Goal: Task Accomplishment & Management: Manage account settings

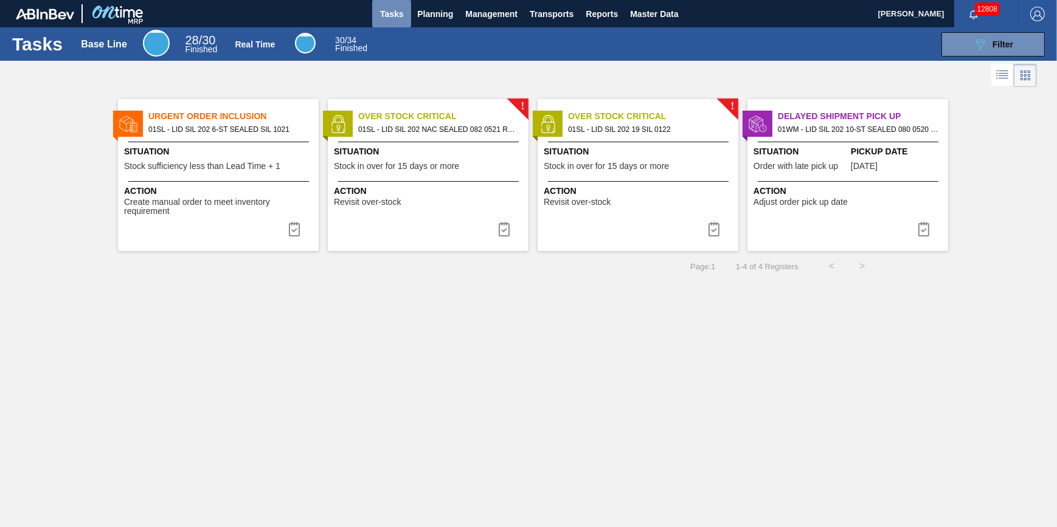
click at [396, 10] on span "Tasks" at bounding box center [391, 14] width 27 height 15
checkbox input "true"
click at [417, 8] on span "Planning" at bounding box center [435, 14] width 36 height 15
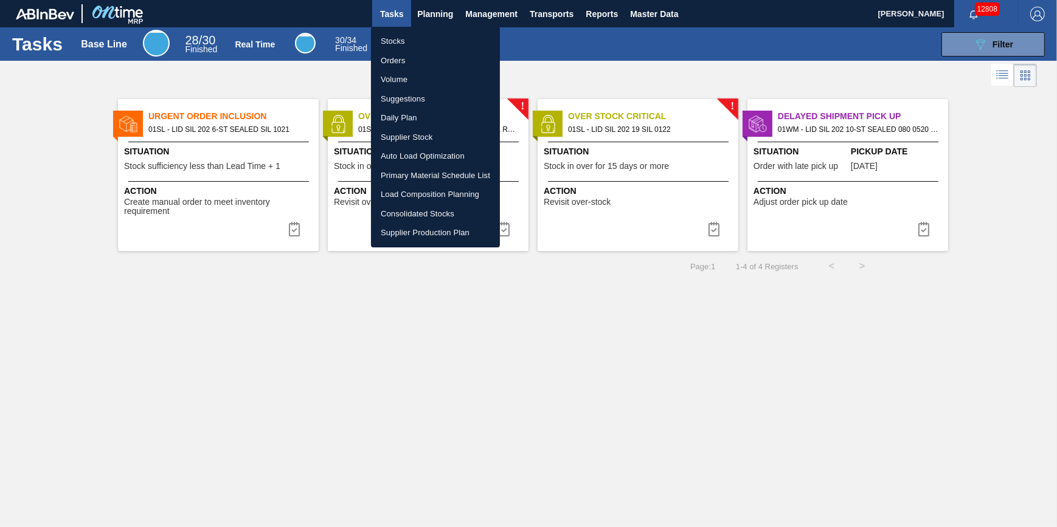
click at [414, 35] on li "Stocks" at bounding box center [435, 41] width 129 height 19
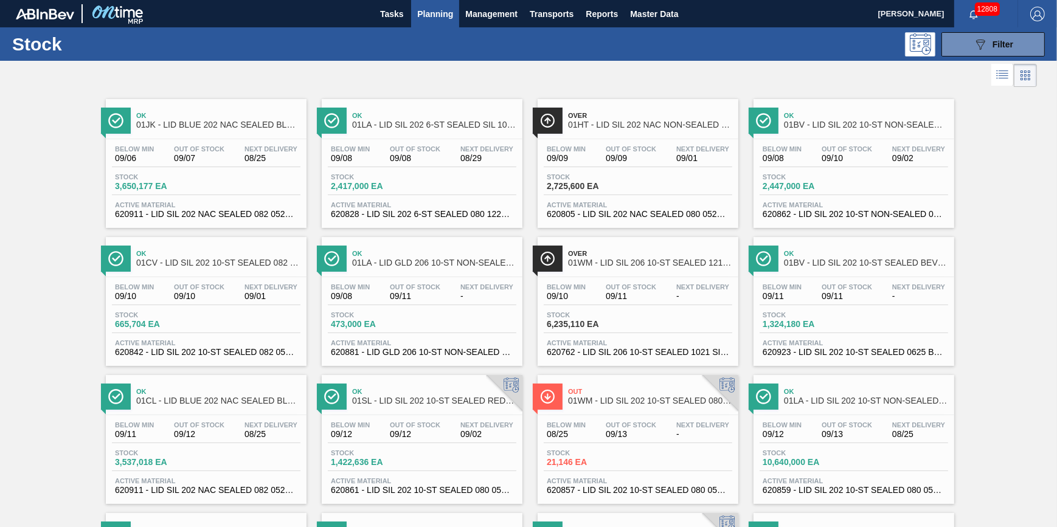
click at [209, 70] on div at bounding box center [518, 75] width 1037 height 29
click at [395, 16] on span "Tasks" at bounding box center [391, 14] width 27 height 15
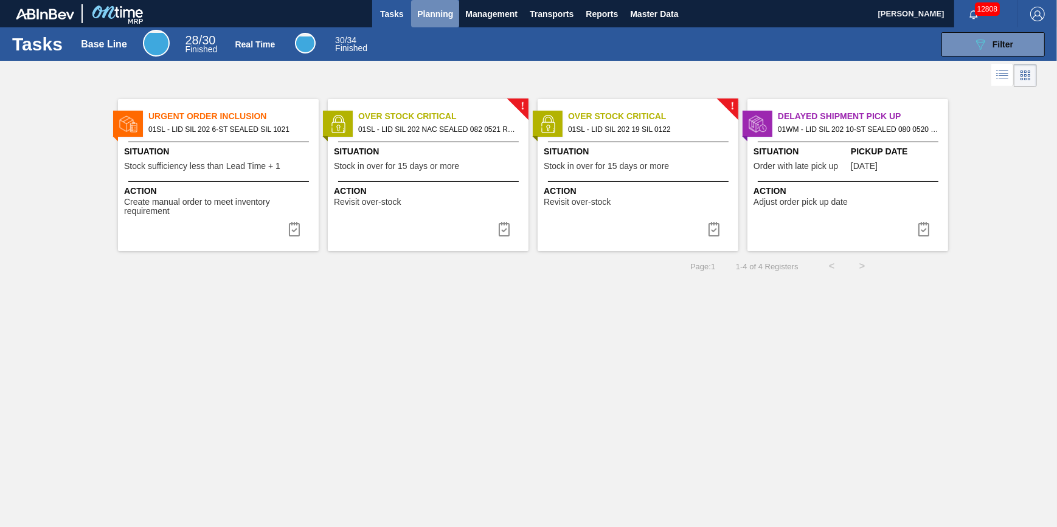
click at [421, 12] on span "Planning" at bounding box center [435, 14] width 36 height 15
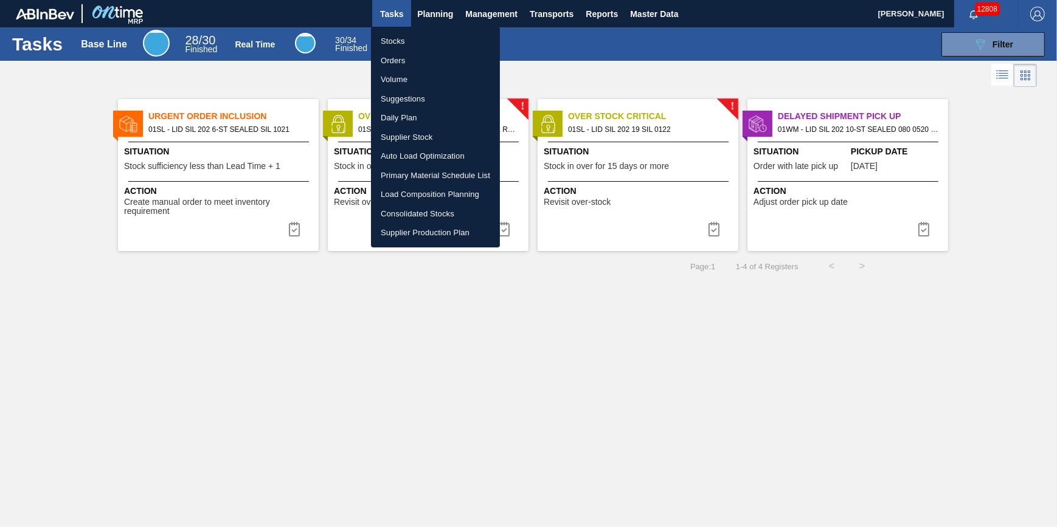
click at [413, 44] on li "Stocks" at bounding box center [435, 41] width 129 height 19
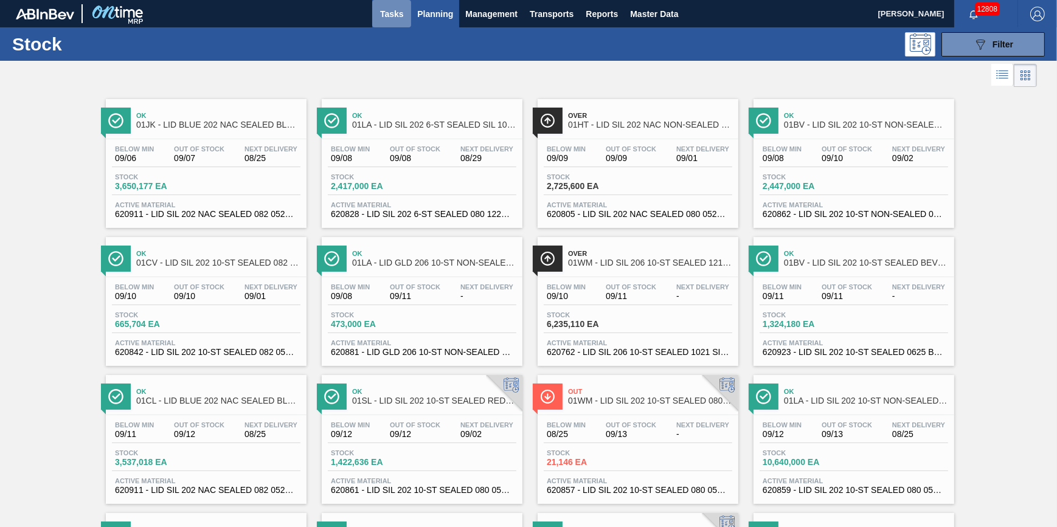
click at [378, 7] on span "Tasks" at bounding box center [391, 14] width 27 height 15
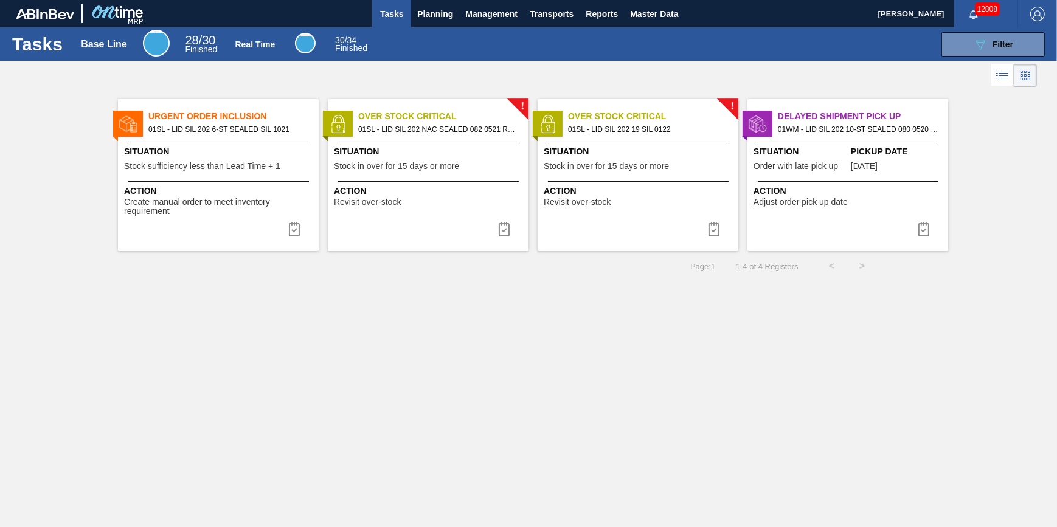
click at [260, 177] on div "Urgent Order Inclusion 01SL - LID SIL 202 6-ST SEALED SIL 1021 Situation Stock …" at bounding box center [218, 175] width 201 height 152
click at [283, 229] on button at bounding box center [294, 229] width 29 height 24
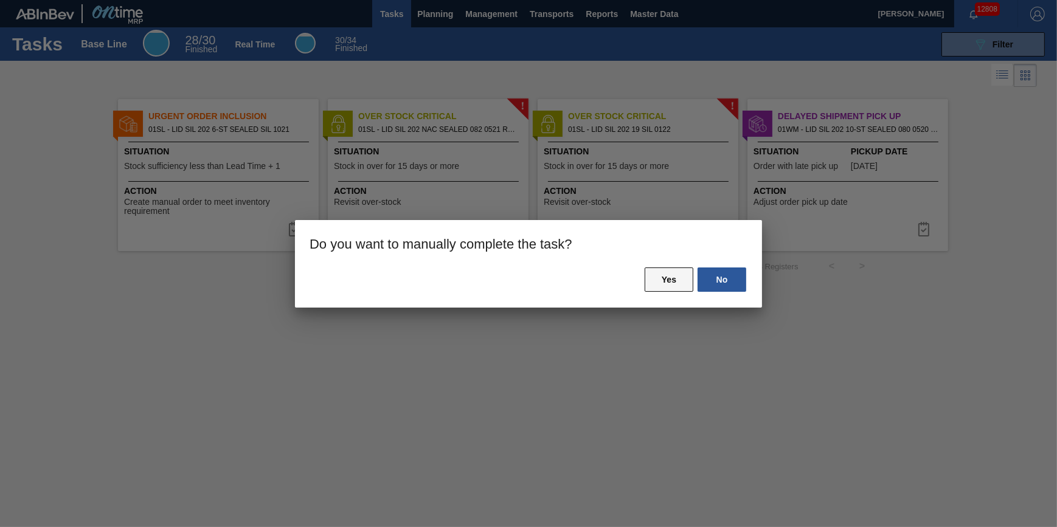
click at [684, 281] on button "Yes" at bounding box center [669, 280] width 49 height 24
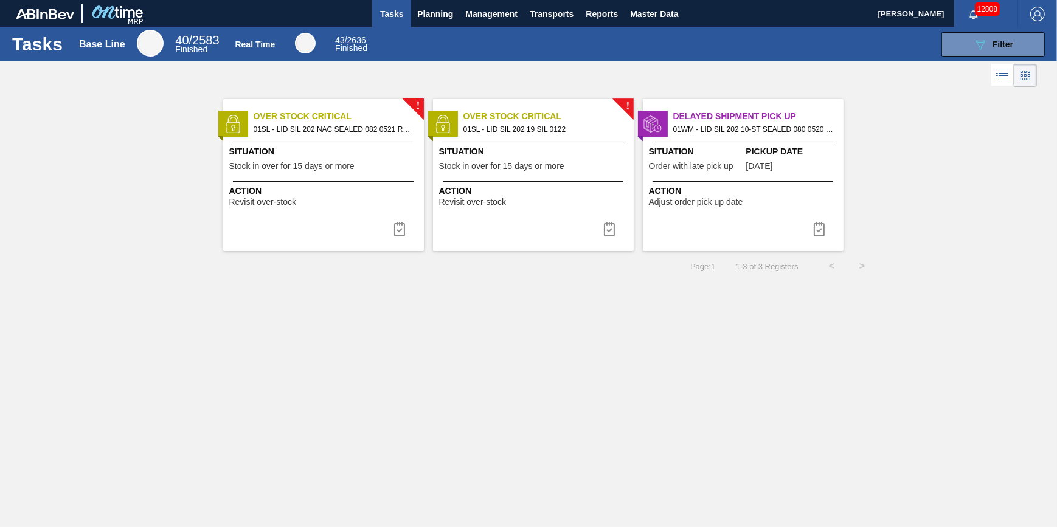
click at [401, 14] on span "Tasks" at bounding box center [391, 14] width 27 height 15
click at [426, 20] on button "Planning" at bounding box center [435, 13] width 48 height 27
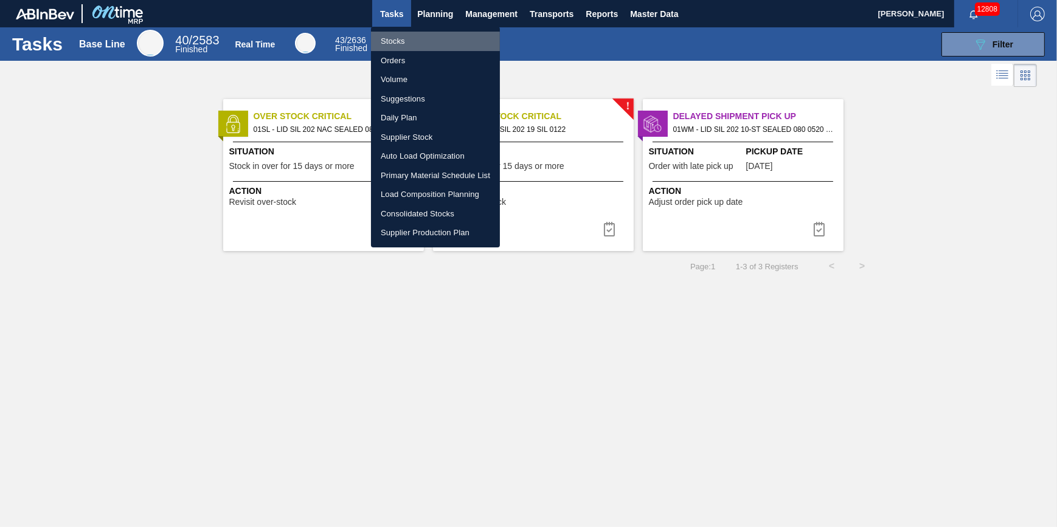
click at [427, 38] on li "Stocks" at bounding box center [435, 41] width 129 height 19
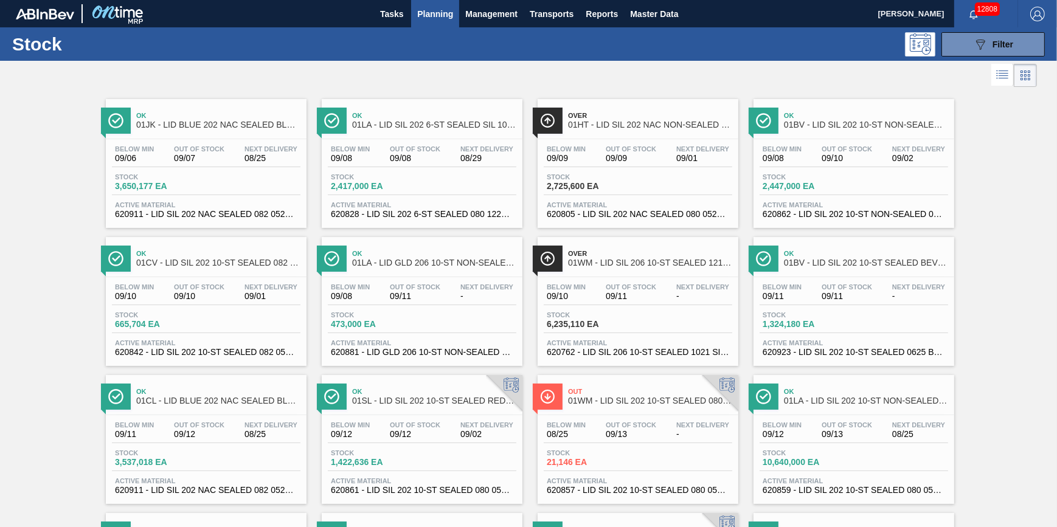
click at [1009, 30] on div "Stock 089F7B8B-B2A5-4AFE-B5C0-19BA573D28AC Filter" at bounding box center [528, 43] width 1057 height 33
click at [973, 43] on icon "089F7B8B-B2A5-4AFE-B5C0-19BA573D28AC" at bounding box center [980, 44] width 15 height 15
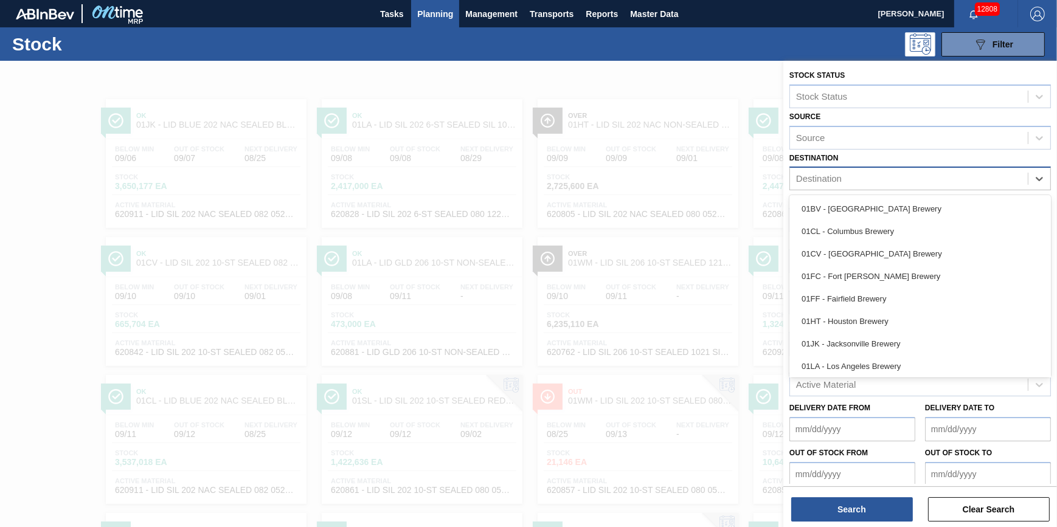
click at [887, 170] on div "Destination" at bounding box center [909, 179] width 238 height 18
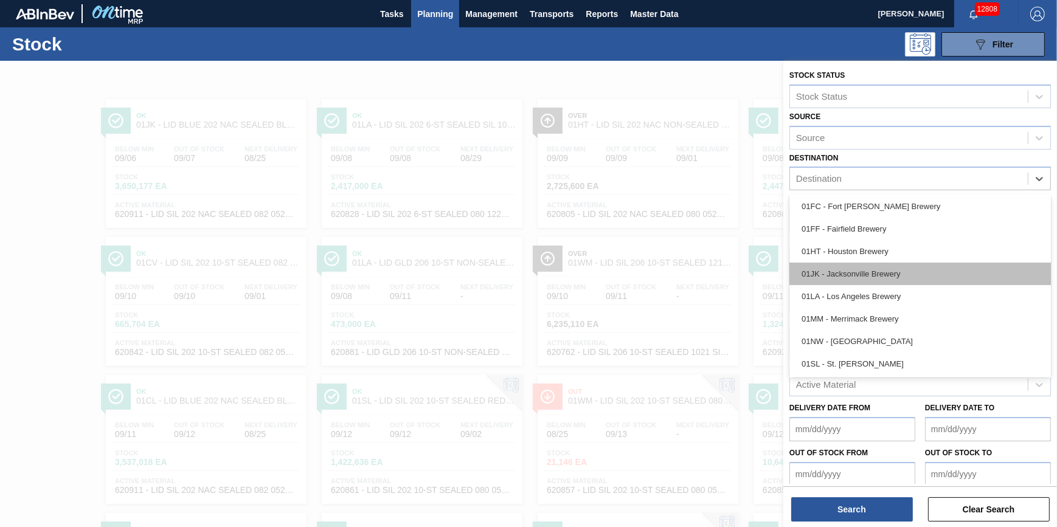
scroll to position [92, 0]
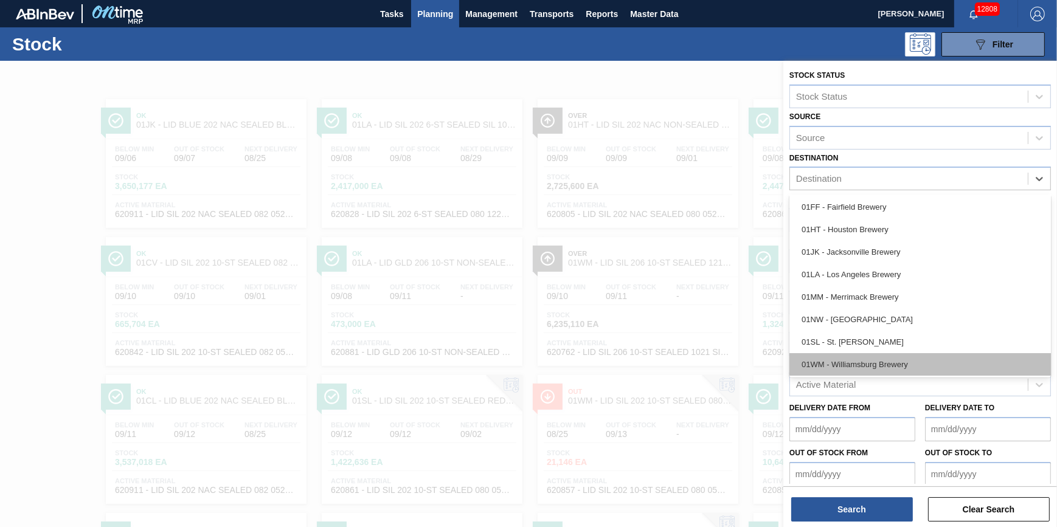
click at [916, 362] on div "01WM - Williamsburg Brewery" at bounding box center [919, 364] width 261 height 22
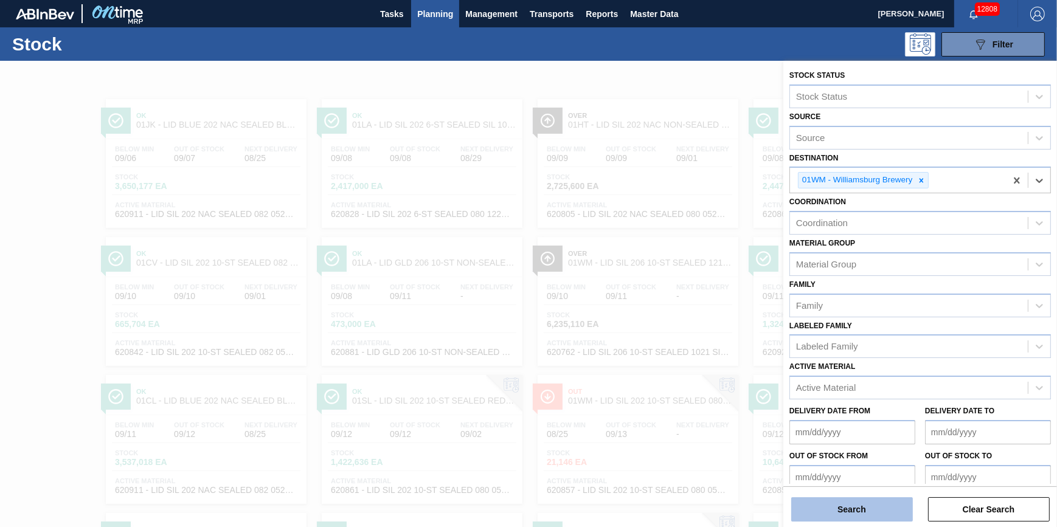
click at [849, 506] on button "Search" at bounding box center [852, 509] width 122 height 24
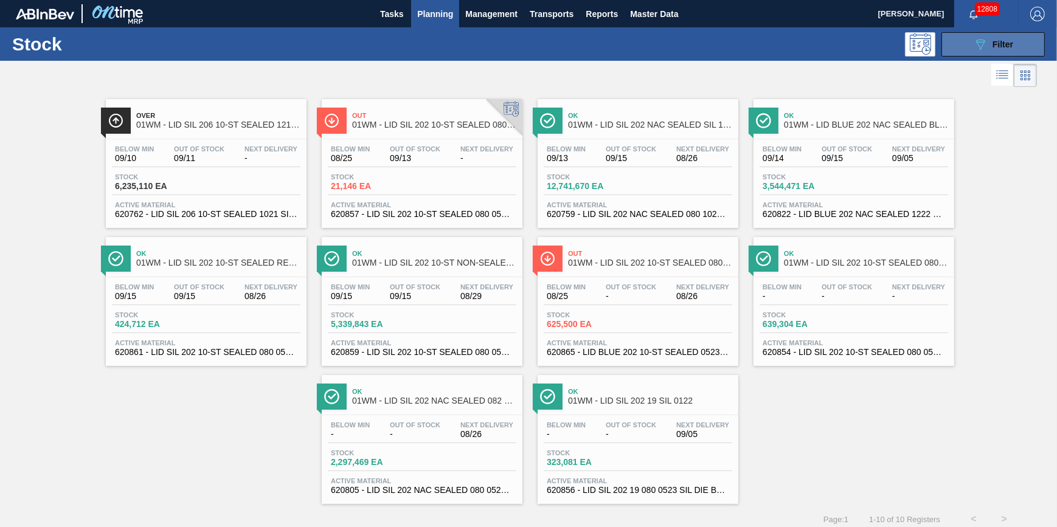
click at [975, 44] on icon "089F7B8B-B2A5-4AFE-B5C0-19BA573D28AC" at bounding box center [980, 44] width 15 height 15
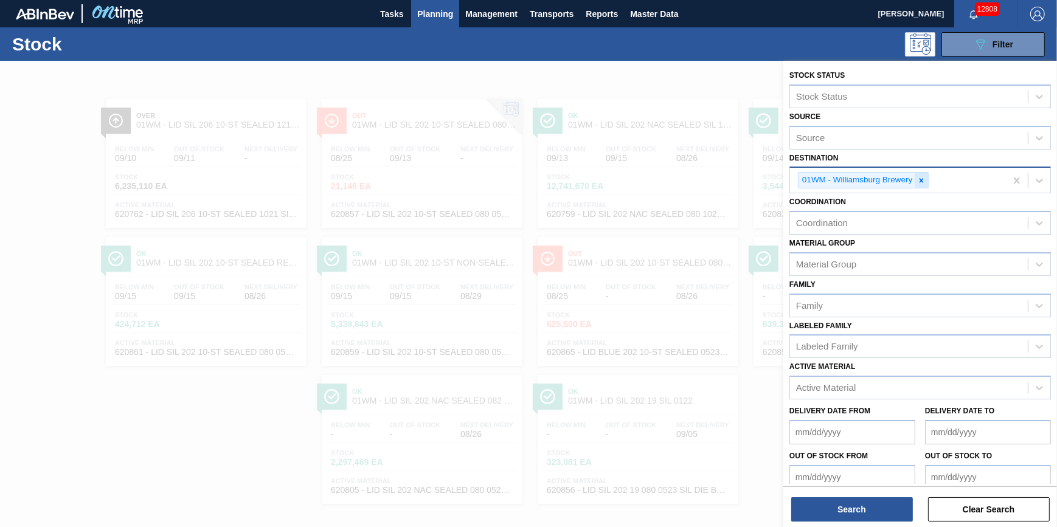
click at [922, 180] on icon at bounding box center [921, 180] width 9 height 9
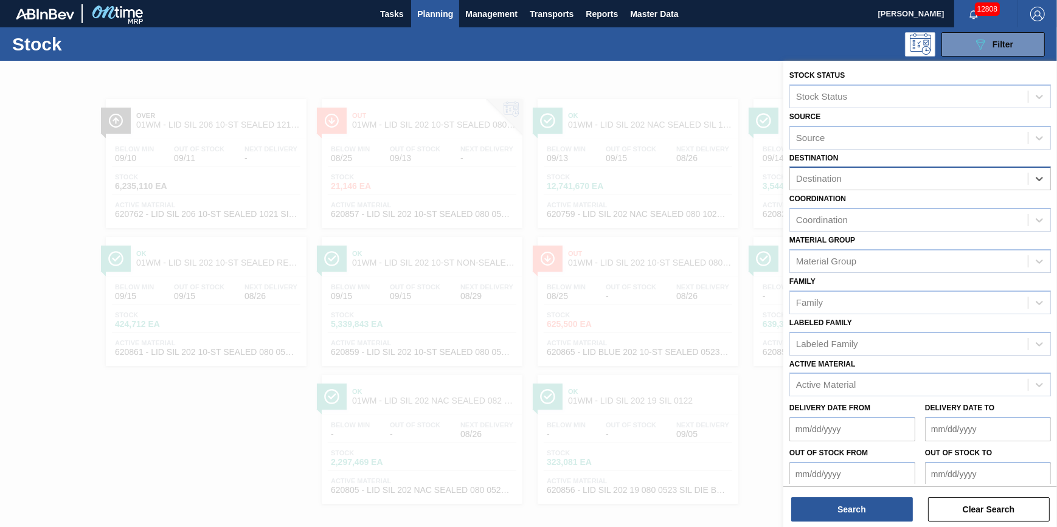
click at [922, 180] on div "Destination" at bounding box center [909, 179] width 238 height 18
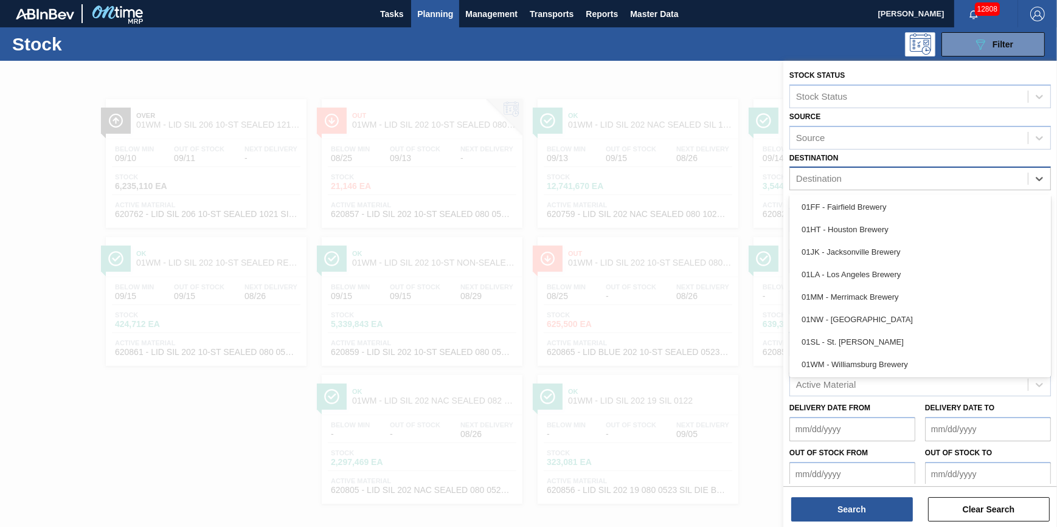
drag, startPoint x: 922, startPoint y: 335, endPoint x: 920, endPoint y: 343, distance: 8.1
click at [922, 336] on div "01SL - St. [PERSON_NAME]" at bounding box center [919, 342] width 261 height 22
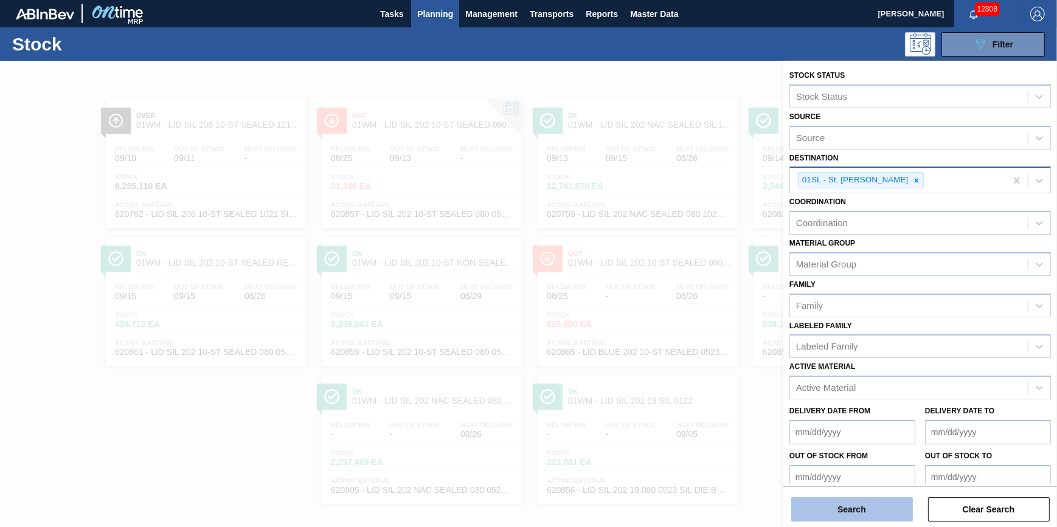
click at [862, 500] on button "Search" at bounding box center [852, 509] width 122 height 24
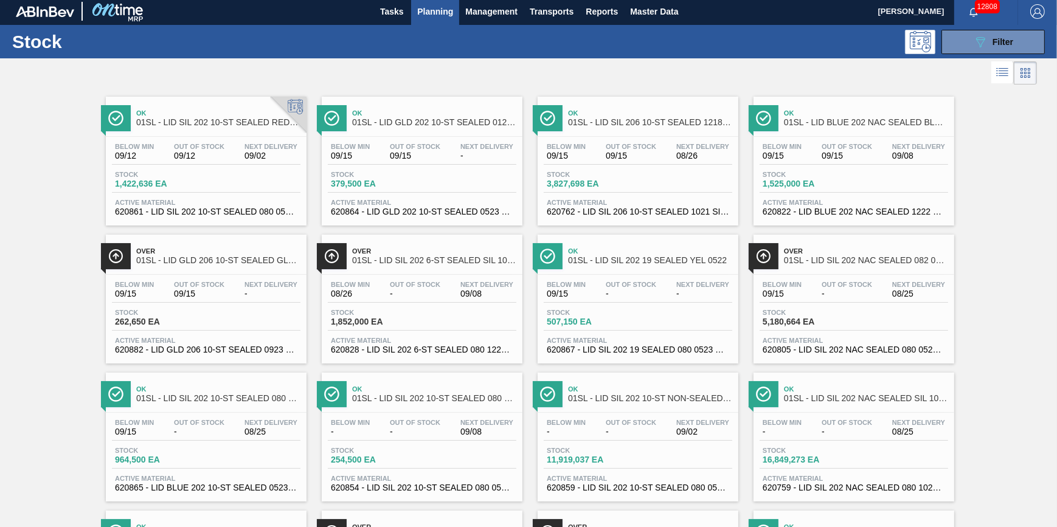
scroll to position [0, 0]
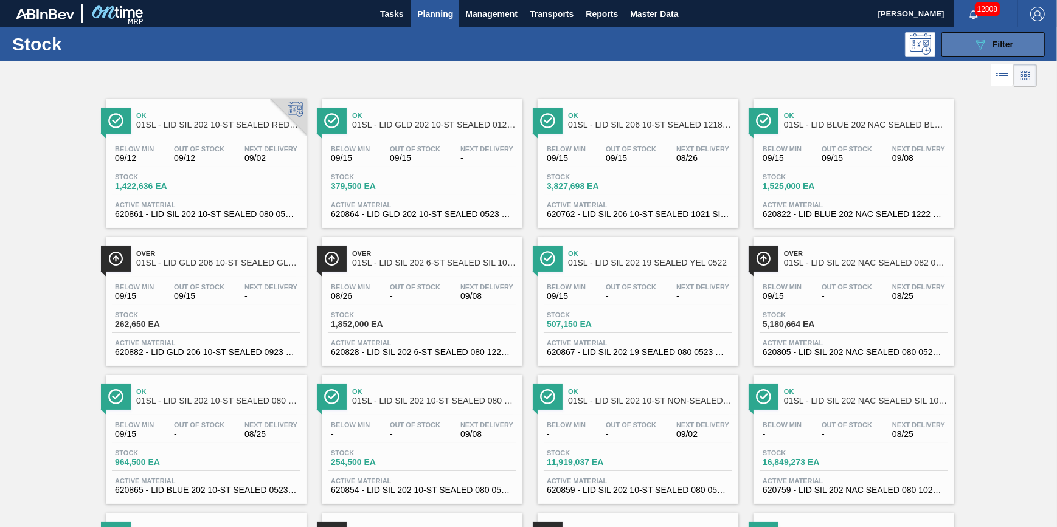
click at [1002, 47] on span "Filter" at bounding box center [1002, 45] width 21 height 10
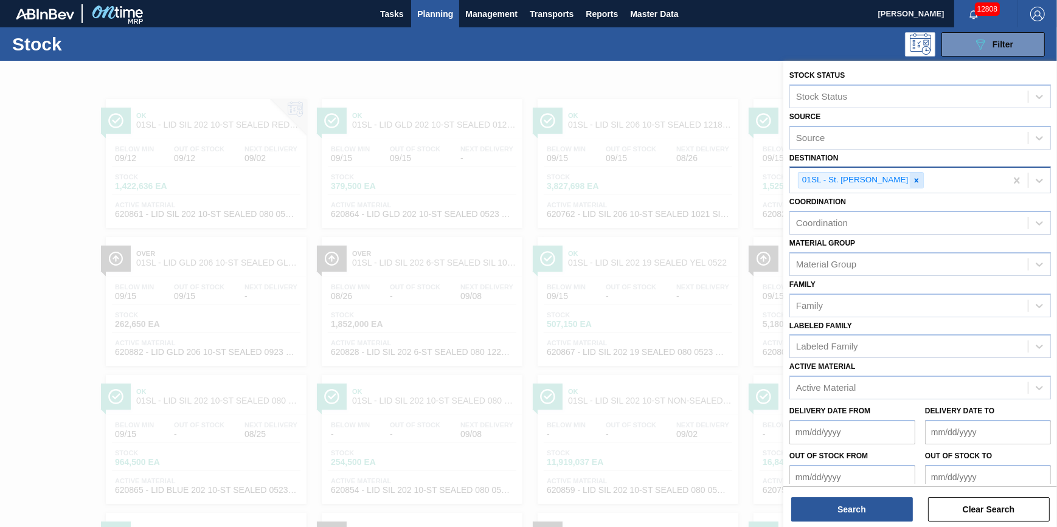
click at [910, 184] on div at bounding box center [916, 180] width 13 height 15
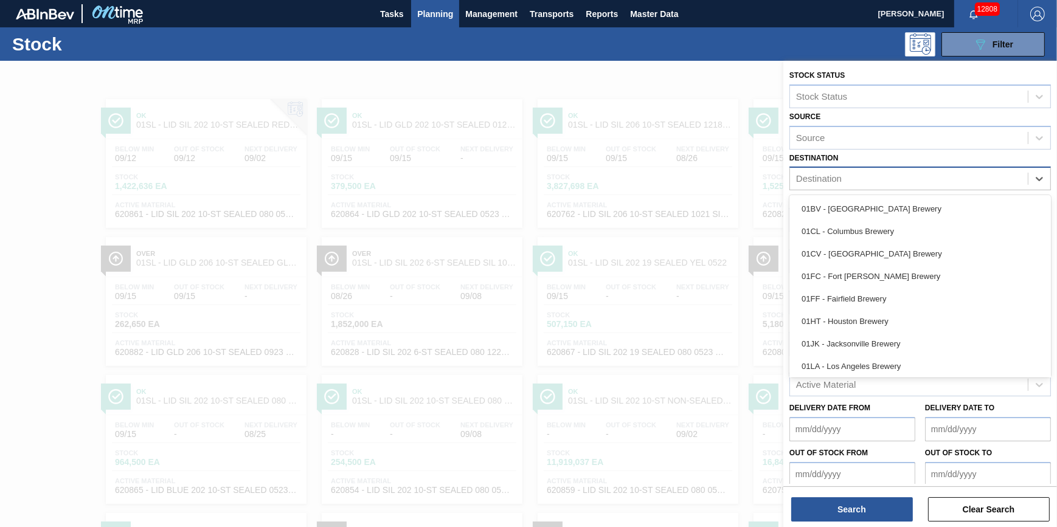
click at [899, 184] on div "Destination" at bounding box center [909, 179] width 238 height 18
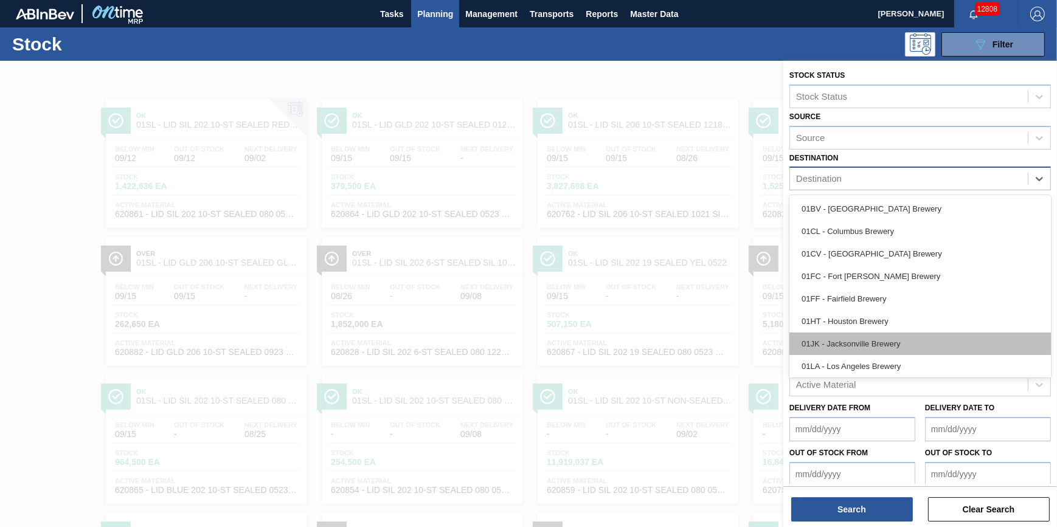
scroll to position [92, 0]
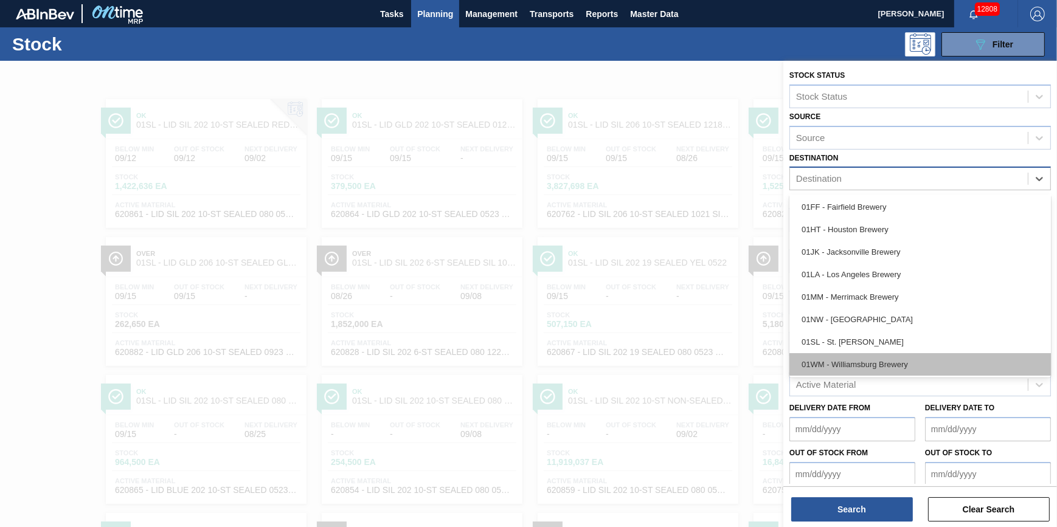
click at [937, 359] on div "01WM - Williamsburg Brewery" at bounding box center [919, 364] width 261 height 22
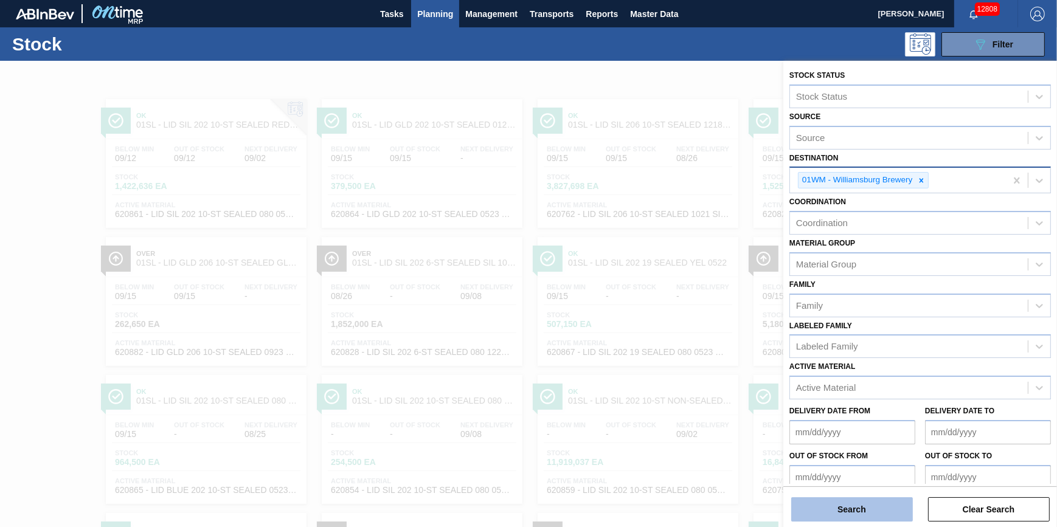
click at [884, 504] on button "Search" at bounding box center [852, 509] width 122 height 24
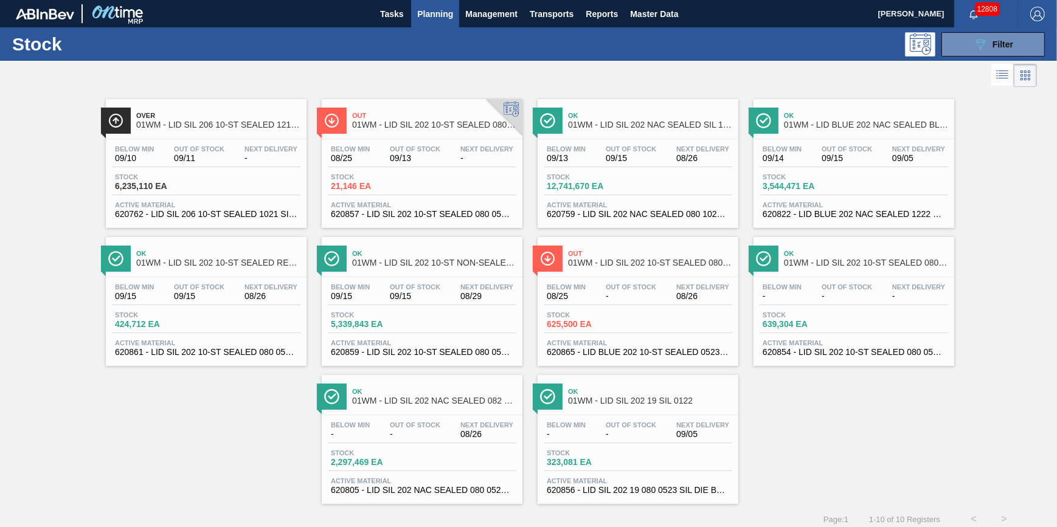
click at [214, 184] on div "Stock 6,235,110 EA" at bounding box center [206, 184] width 189 height 22
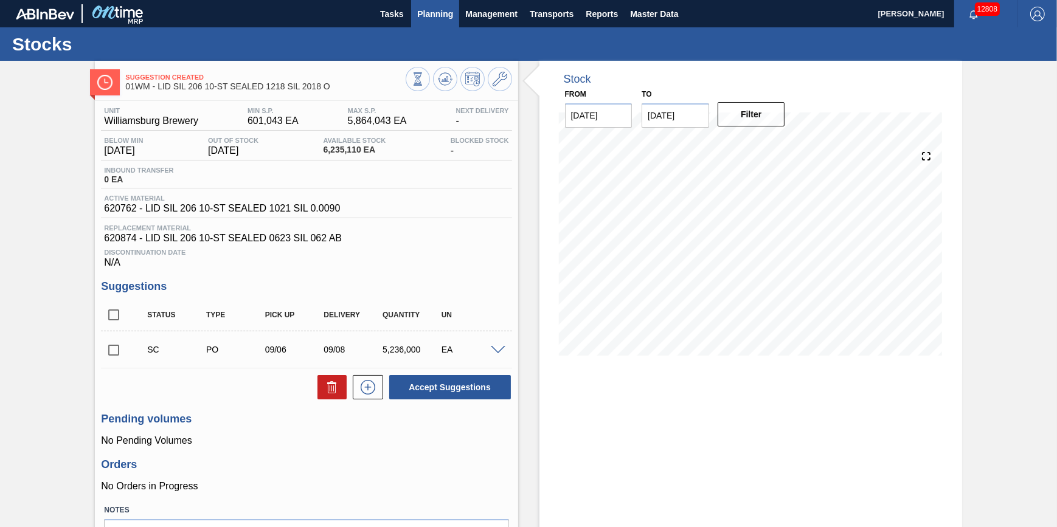
click at [443, 17] on span "Planning" at bounding box center [435, 14] width 36 height 15
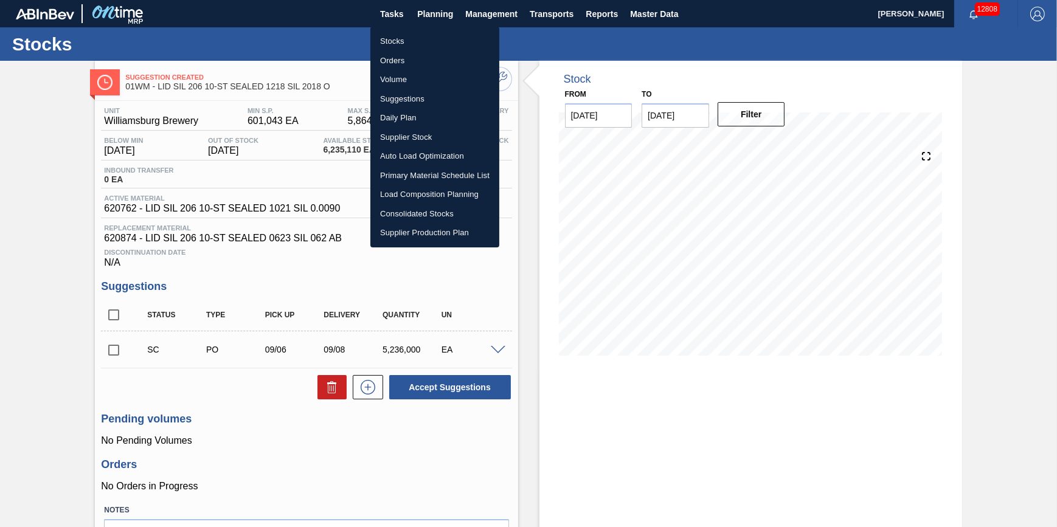
click at [428, 37] on li "Stocks" at bounding box center [434, 41] width 129 height 19
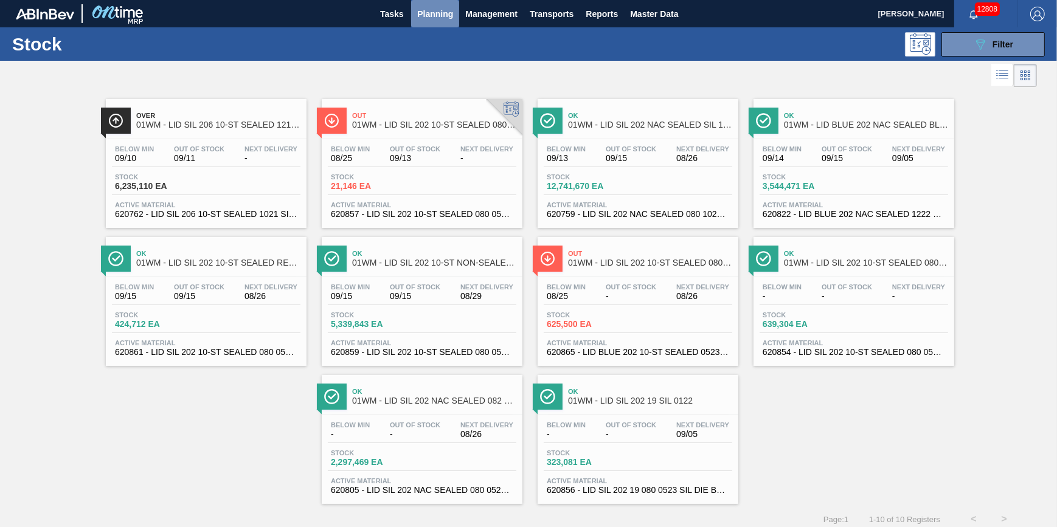
click at [423, 16] on span "Planning" at bounding box center [435, 14] width 36 height 15
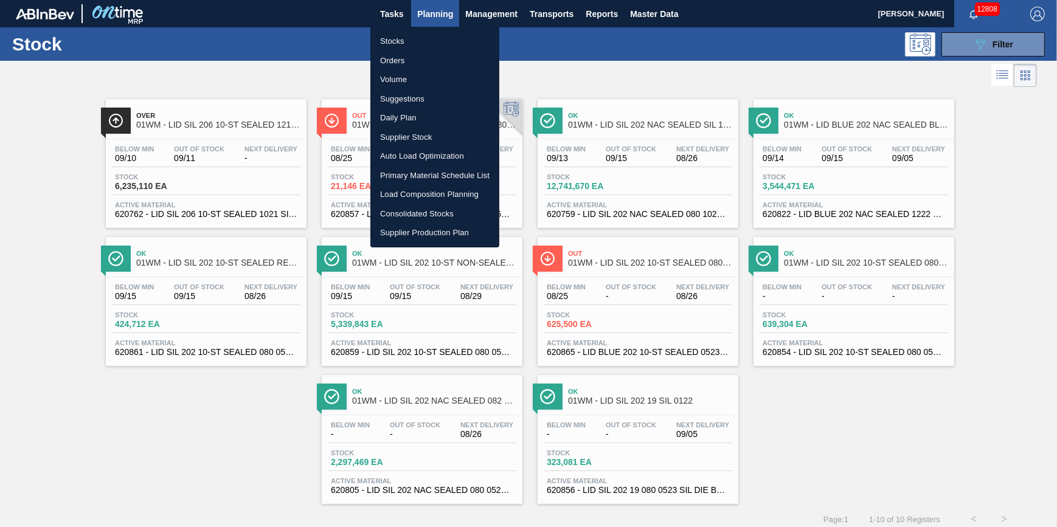
click at [425, 42] on li "Stocks" at bounding box center [434, 41] width 129 height 19
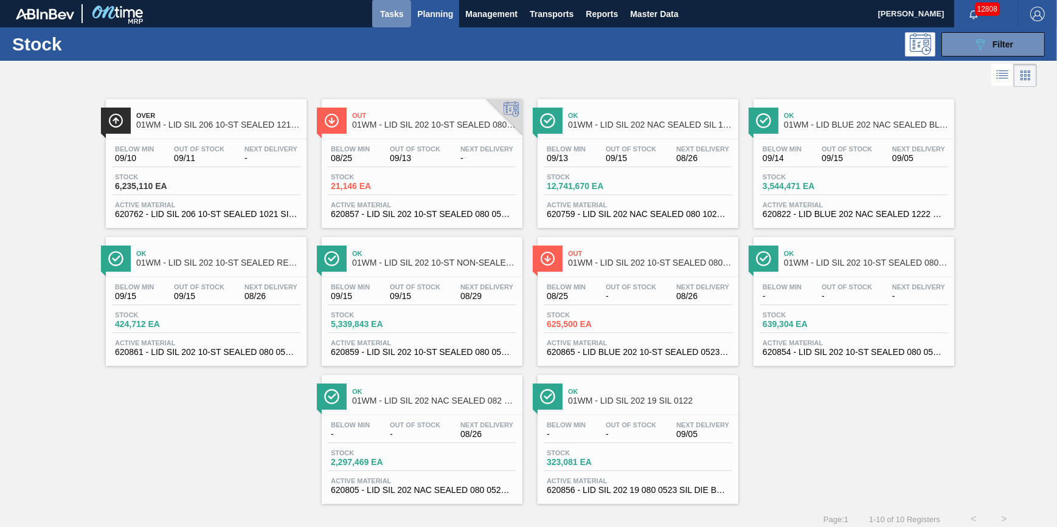
click at [407, 5] on button "Tasks" at bounding box center [391, 13] width 39 height 27
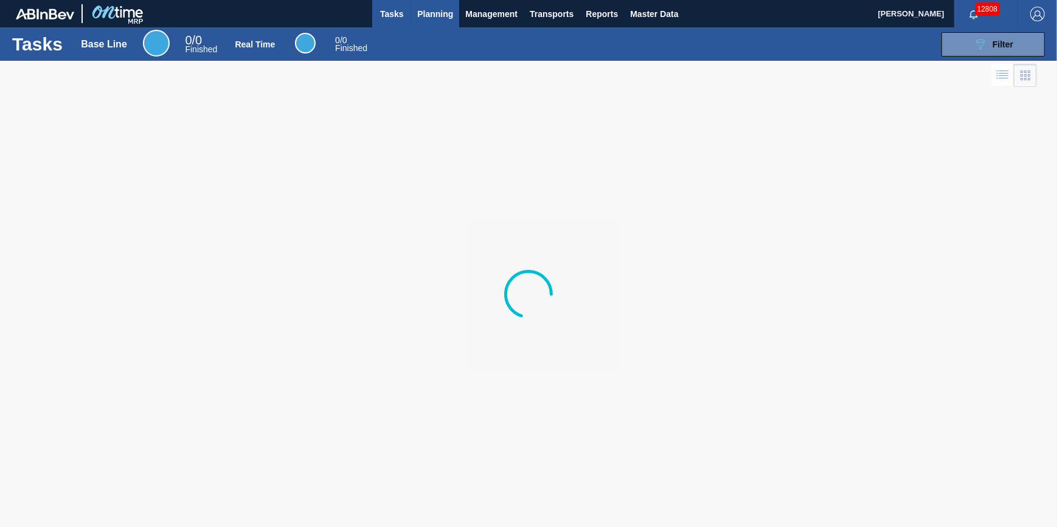
click at [435, 18] on span "Planning" at bounding box center [435, 14] width 36 height 15
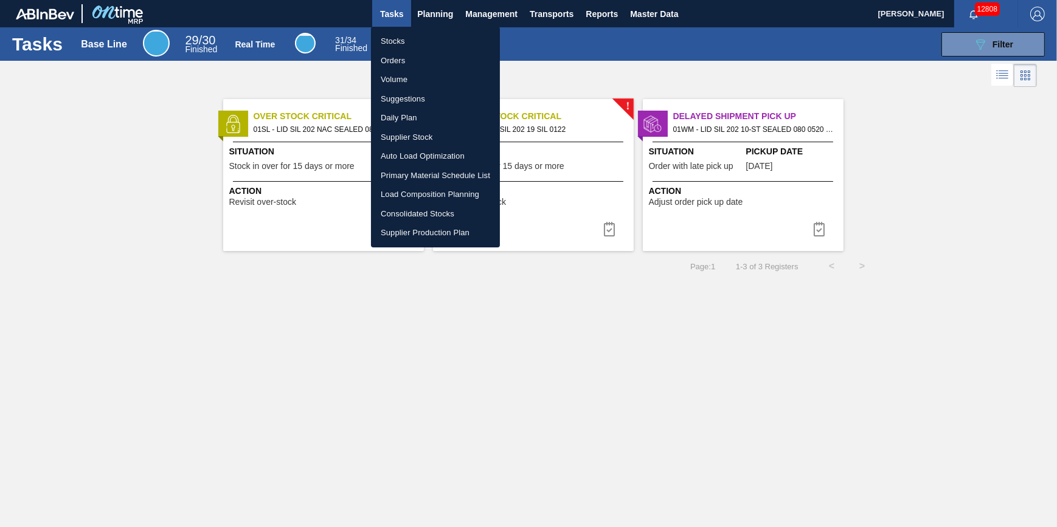
click at [417, 43] on li "Stocks" at bounding box center [435, 41] width 129 height 19
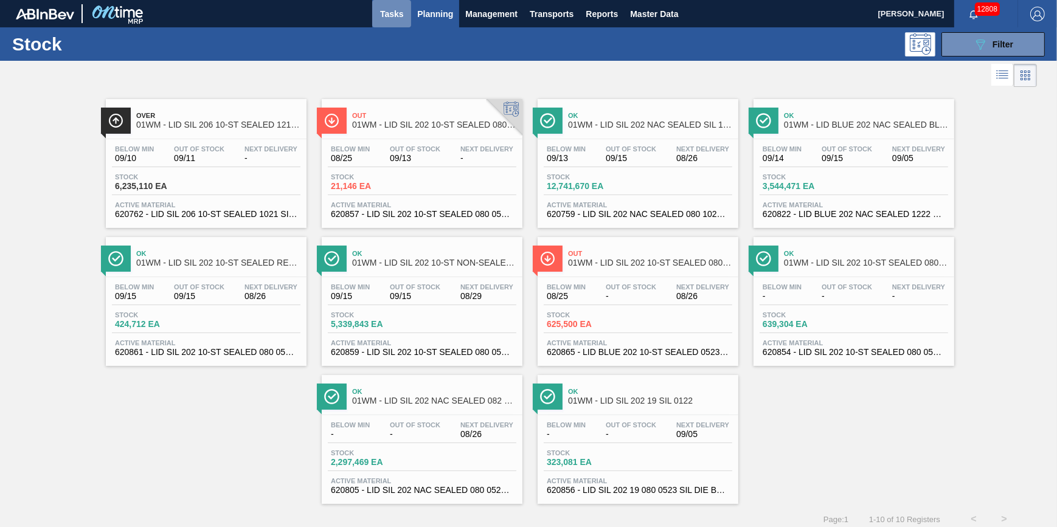
click at [389, 17] on span "Tasks" at bounding box center [391, 14] width 27 height 15
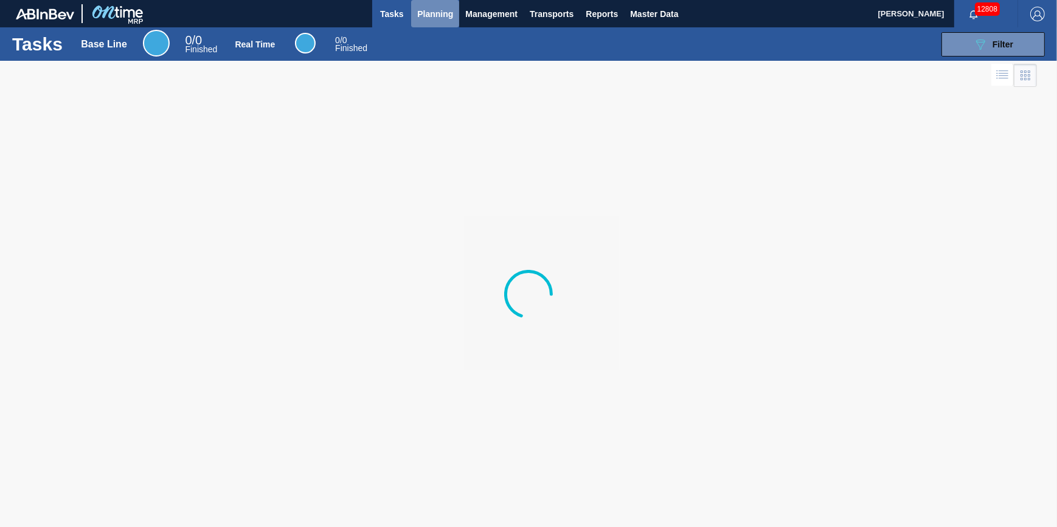
click at [445, 7] on span "Planning" at bounding box center [435, 14] width 36 height 15
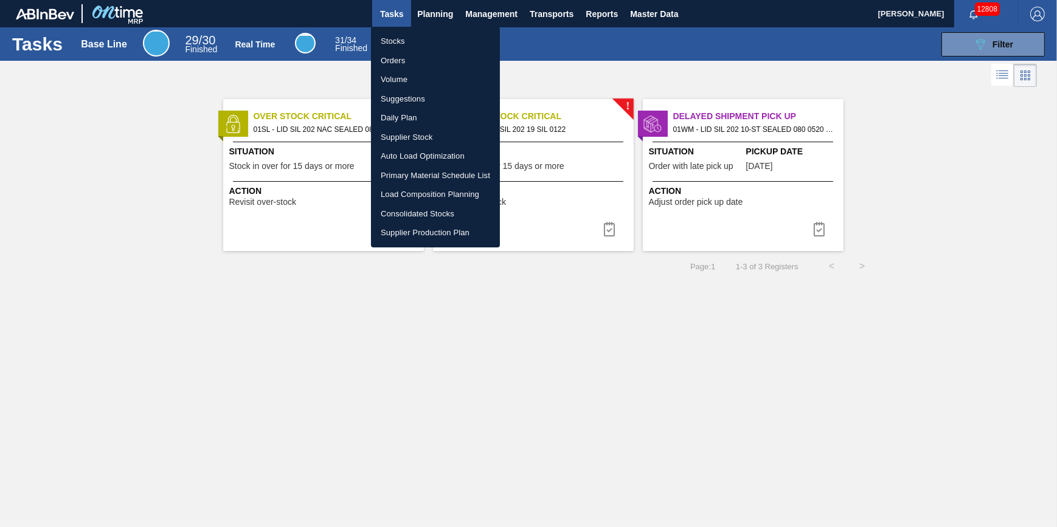
click at [418, 30] on ul "Stocks Orders Volume Suggestions Daily Plan Supplier Stock Auto Load Optimizati…" at bounding box center [435, 137] width 129 height 221
click at [417, 36] on li "Stocks" at bounding box center [435, 41] width 129 height 19
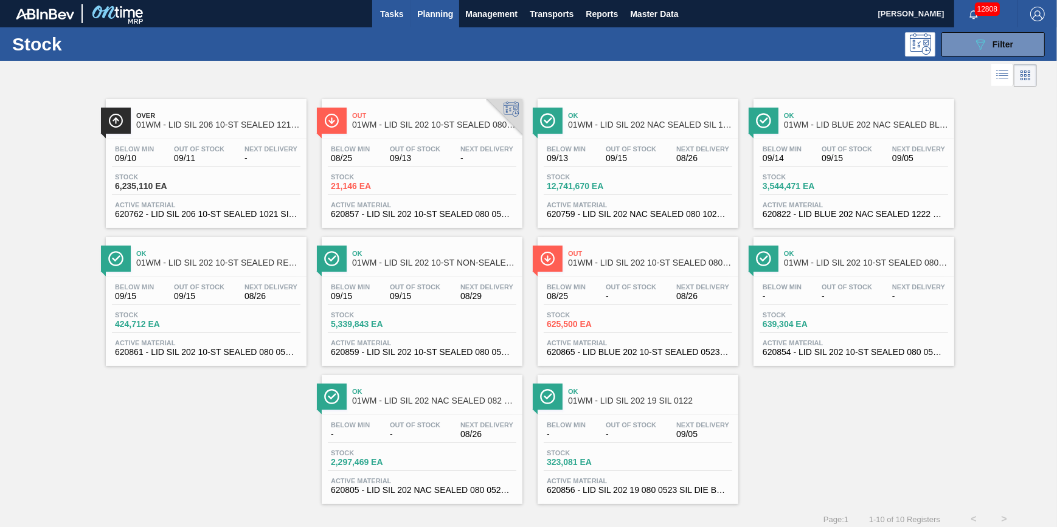
click at [387, 5] on button "Tasks" at bounding box center [391, 13] width 39 height 27
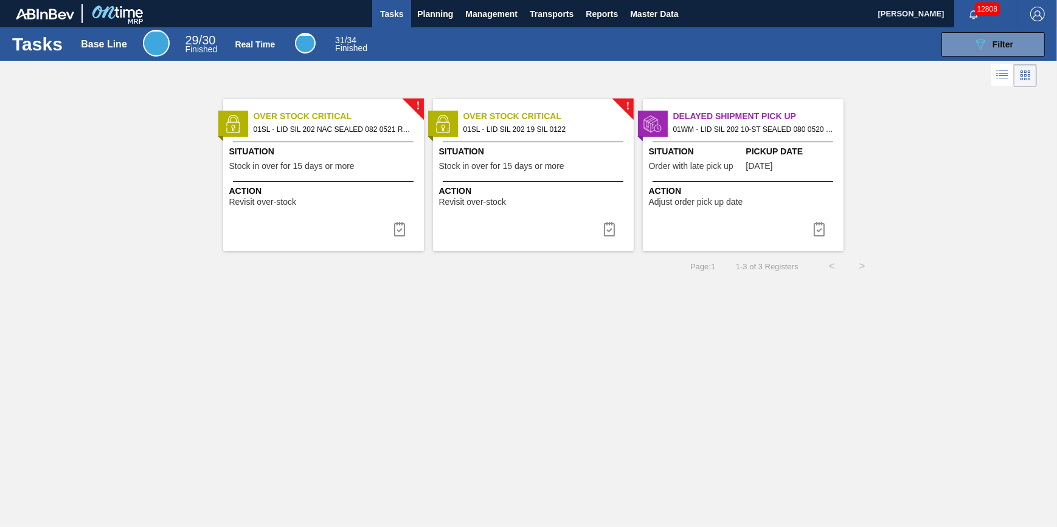
click at [328, 161] on div "Situation Stock in over for 15 days or more" at bounding box center [325, 160] width 192 height 30
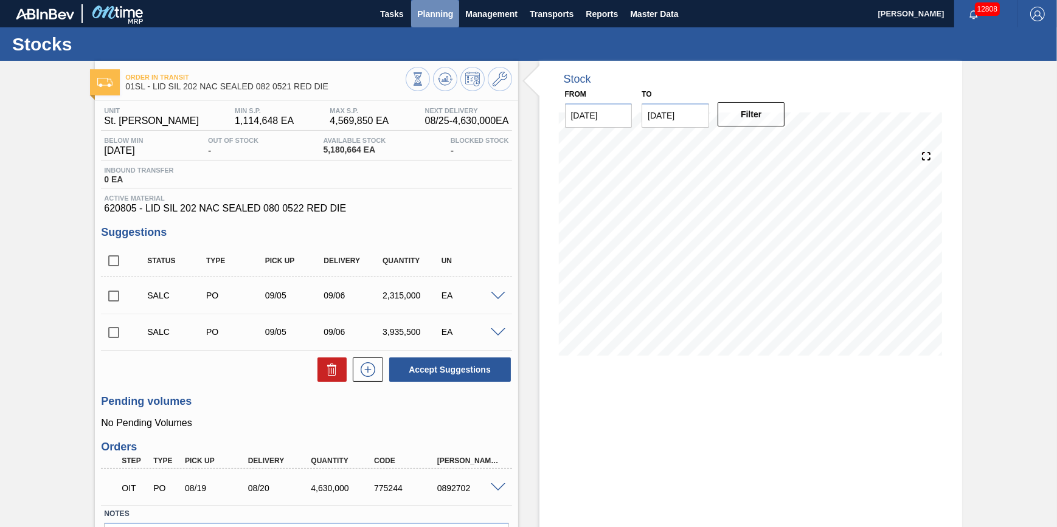
click at [432, 13] on span "Planning" at bounding box center [435, 14] width 36 height 15
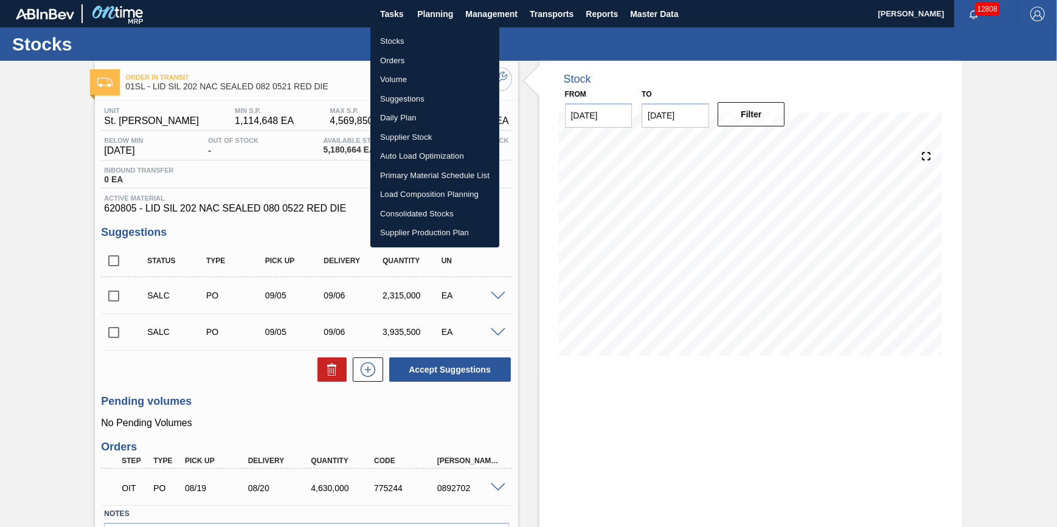
click at [434, 29] on ul "Stocks Orders Volume Suggestions Daily Plan Supplier Stock Auto Load Optimizati…" at bounding box center [434, 137] width 129 height 221
click at [434, 36] on li "Stocks" at bounding box center [434, 41] width 129 height 19
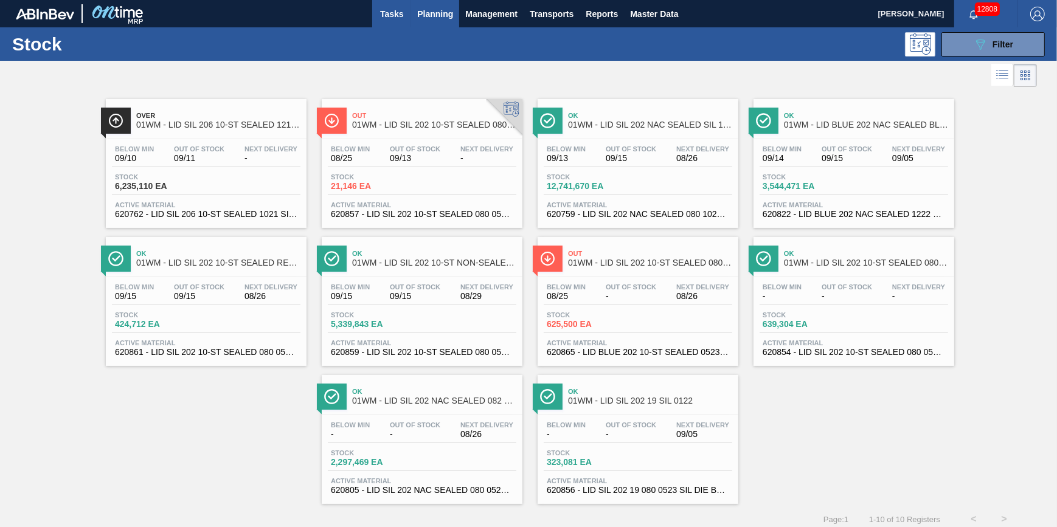
click at [401, 16] on span "Tasks" at bounding box center [391, 14] width 27 height 15
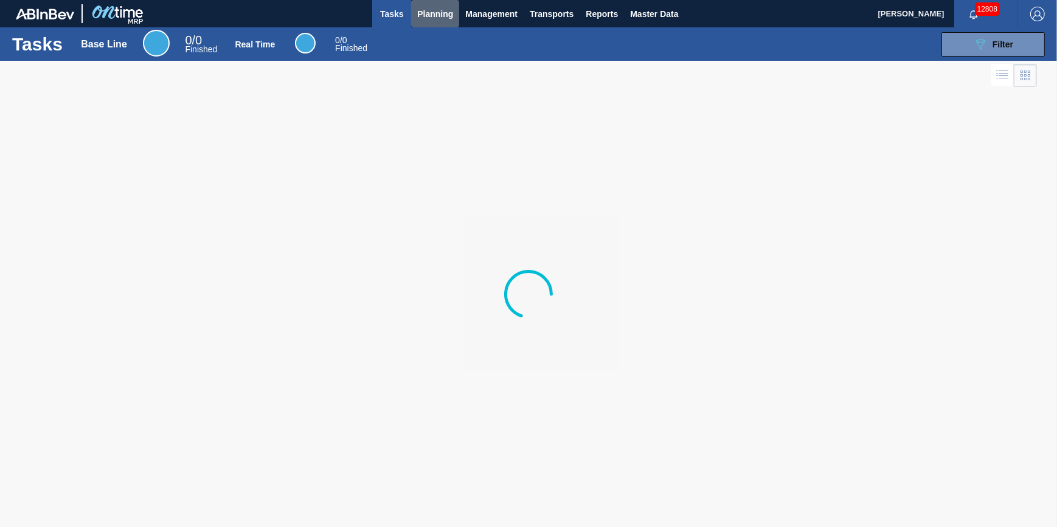
drag, startPoint x: 421, startPoint y: 18, endPoint x: 419, endPoint y: 29, distance: 11.8
click at [421, 18] on span "Planning" at bounding box center [435, 14] width 36 height 15
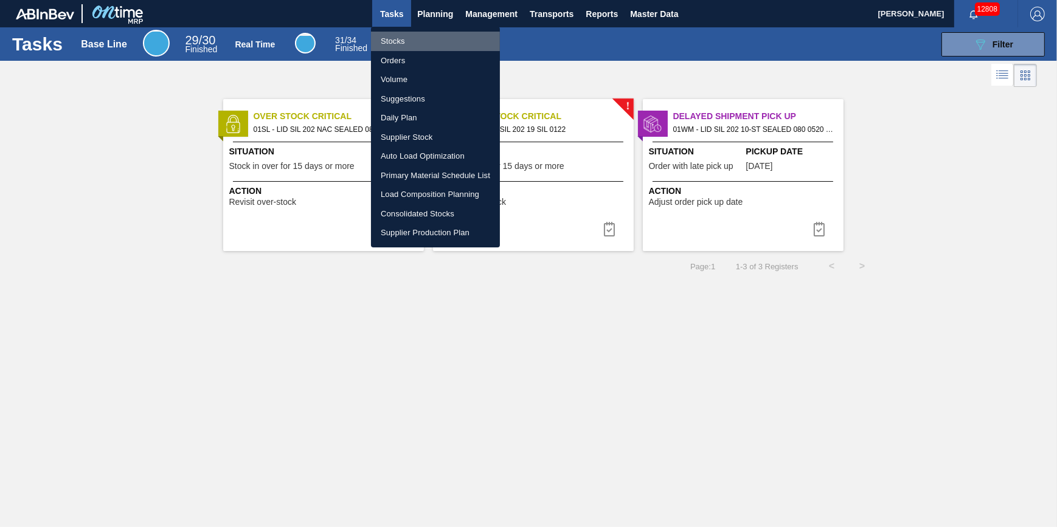
click at [419, 41] on li "Stocks" at bounding box center [435, 41] width 129 height 19
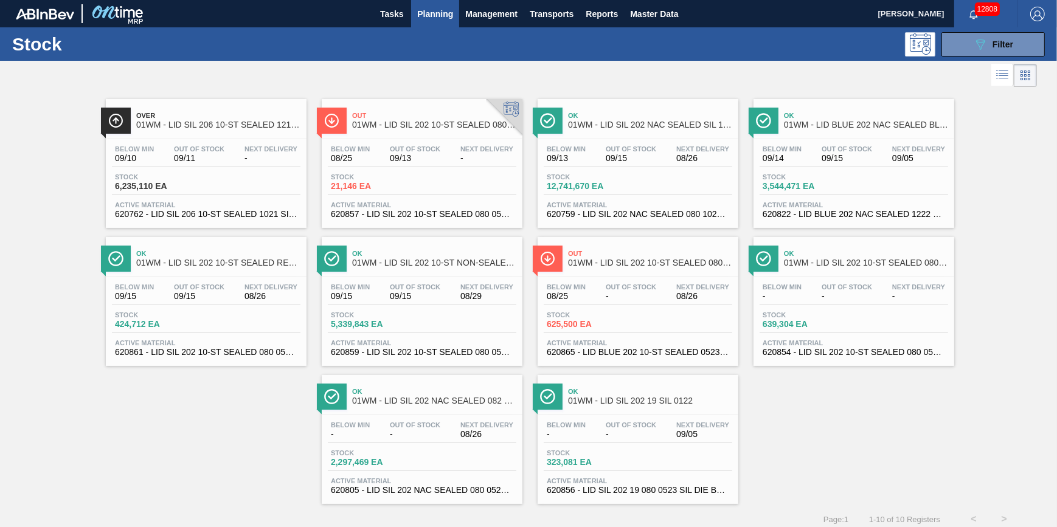
drag, startPoint x: 409, startPoint y: 19, endPoint x: 424, endPoint y: 18, distance: 15.3
click at [409, 19] on button "Tasks" at bounding box center [391, 13] width 39 height 27
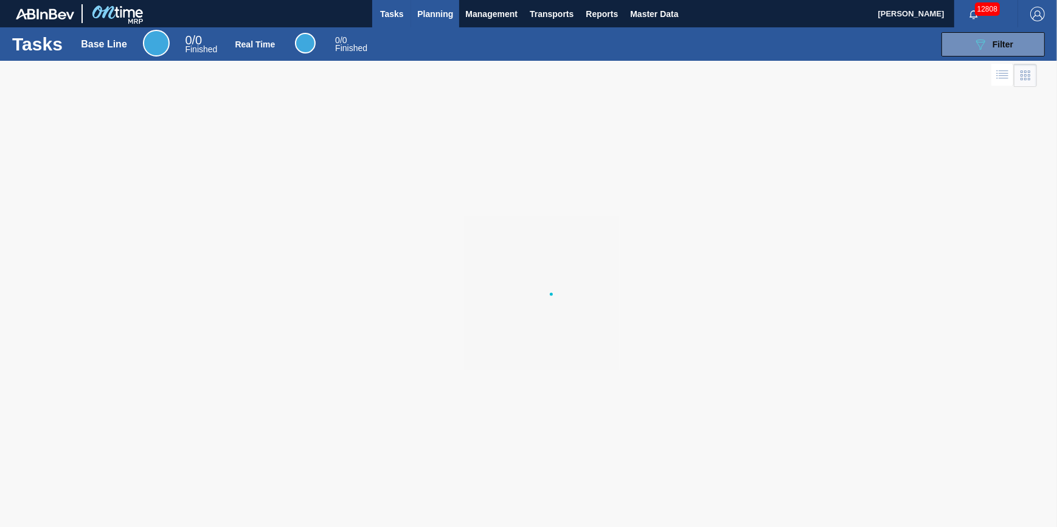
click at [432, 16] on span "Planning" at bounding box center [435, 14] width 36 height 15
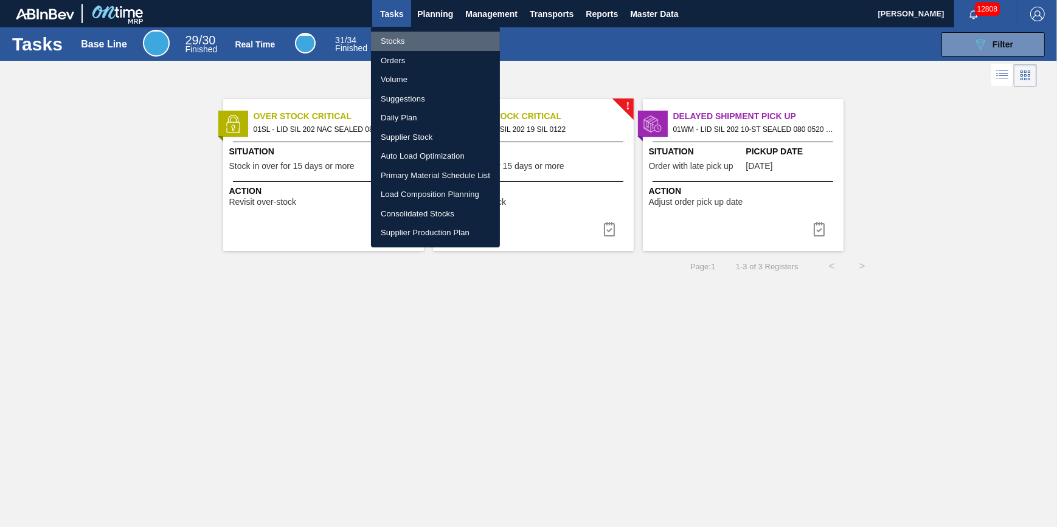
click at [432, 36] on li "Stocks" at bounding box center [435, 41] width 129 height 19
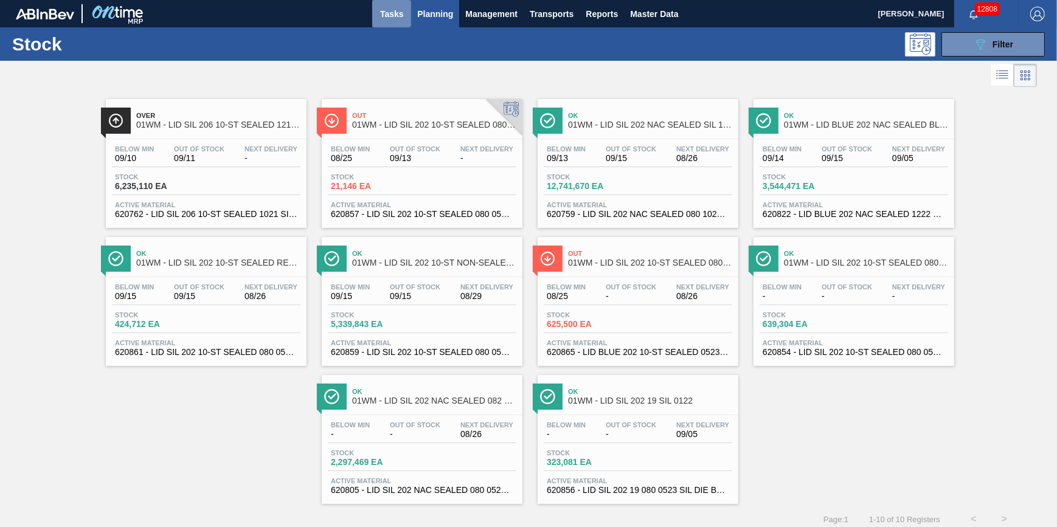
click at [395, 13] on span "Tasks" at bounding box center [391, 14] width 27 height 15
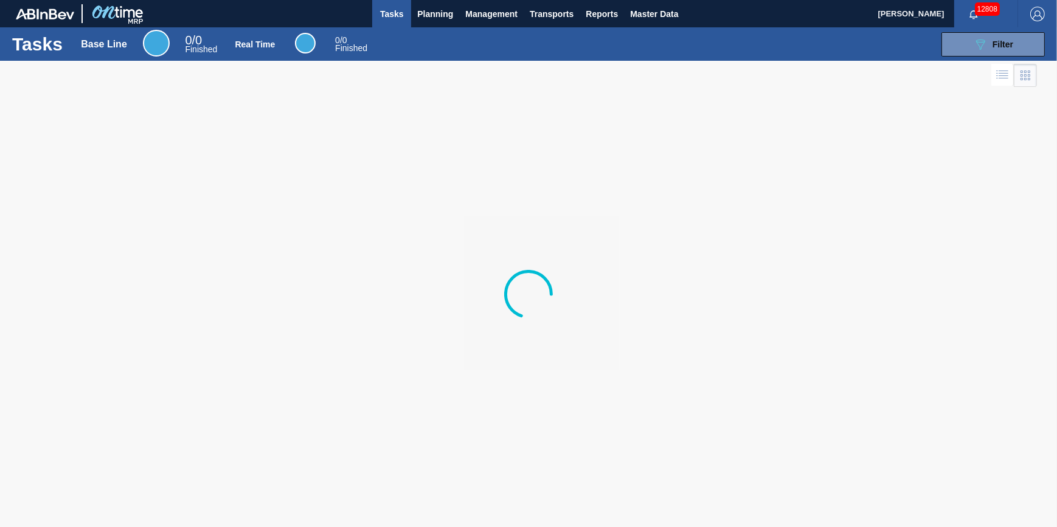
click at [414, 28] on div "Tasks Base Line 0 / 0 Finished Real Time 0 / 0 Finished 089F7B8B-B2A5-4AFE-B5C0…" at bounding box center [528, 43] width 1057 height 33
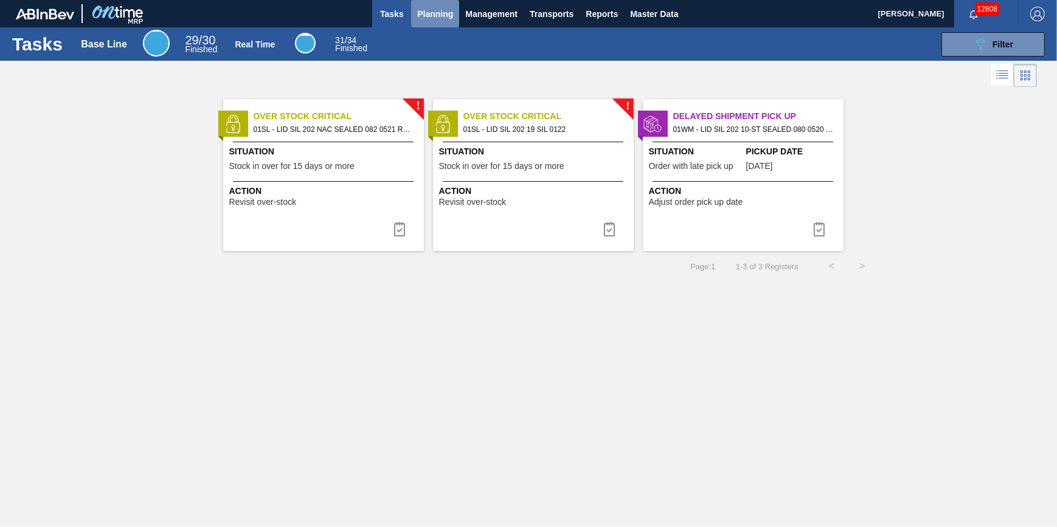
click at [433, 18] on span "Planning" at bounding box center [435, 14] width 36 height 15
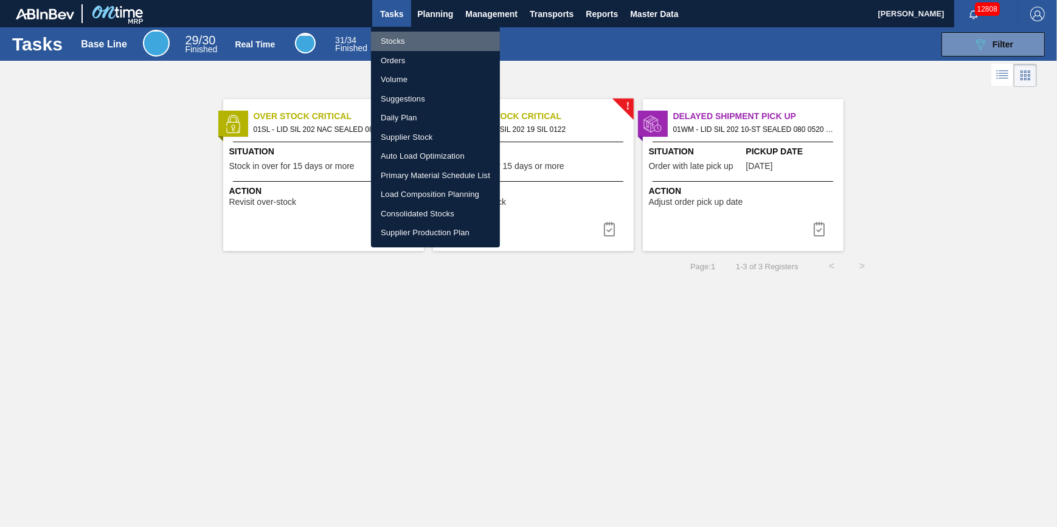
click at [427, 36] on li "Stocks" at bounding box center [435, 41] width 129 height 19
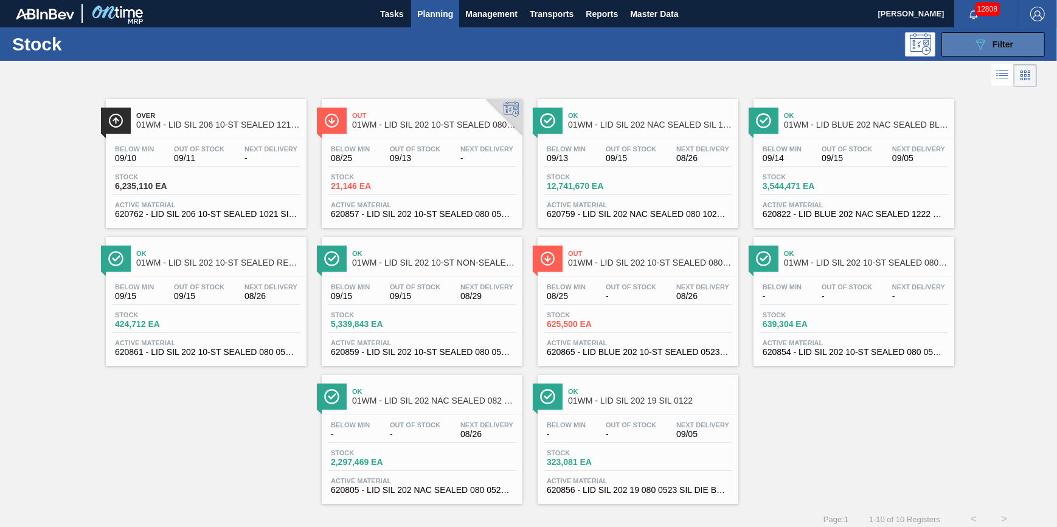
click at [978, 46] on icon "089F7B8B-B2A5-4AFE-B5C0-19BA573D28AC" at bounding box center [980, 44] width 15 height 15
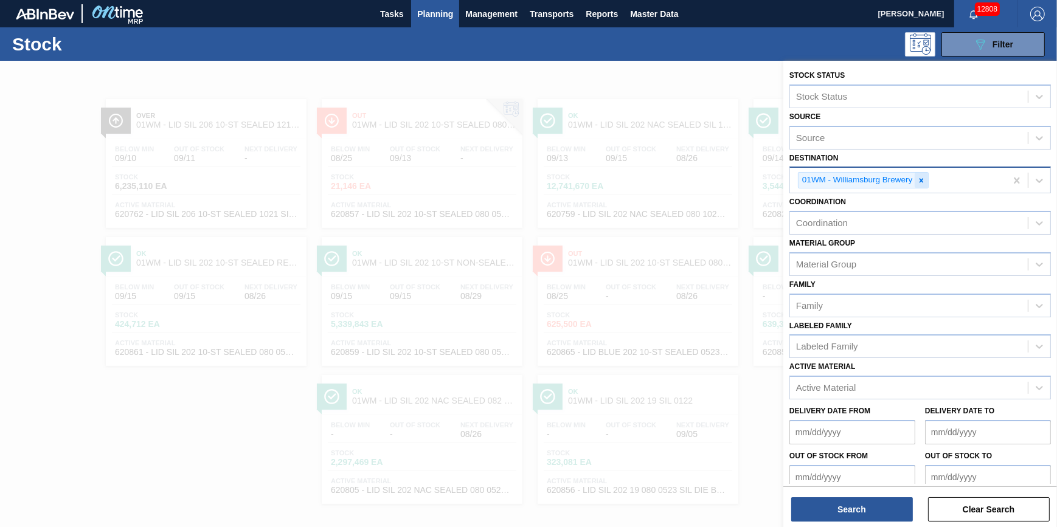
click at [926, 176] on div at bounding box center [921, 180] width 13 height 15
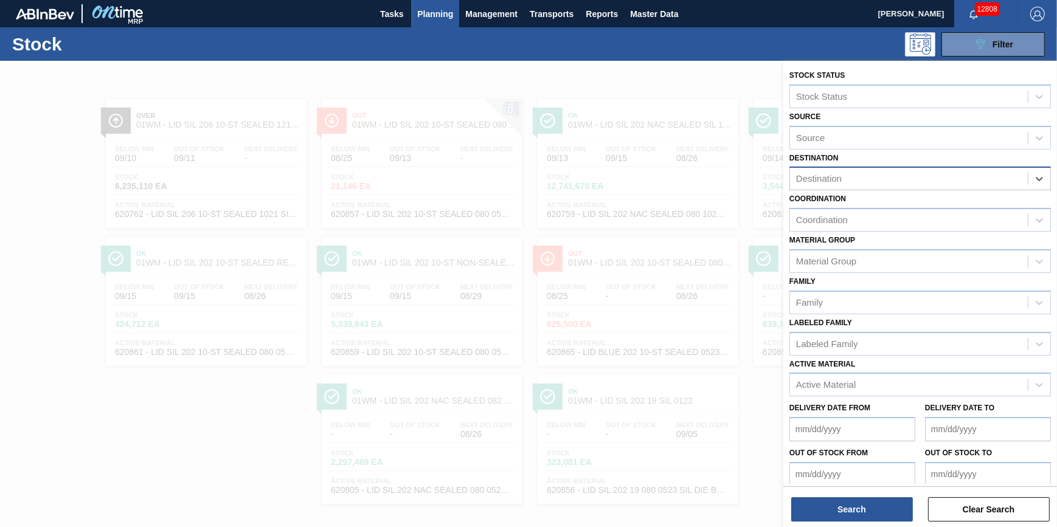
click at [926, 177] on div "Destination" at bounding box center [909, 179] width 238 height 18
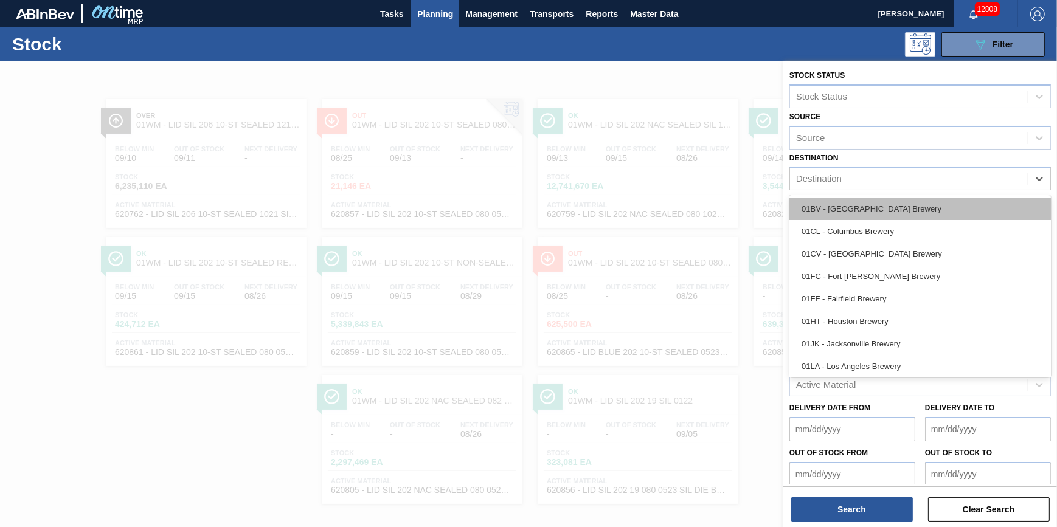
click at [932, 216] on div "01BV - [GEOGRAPHIC_DATA] Brewery" at bounding box center [919, 209] width 261 height 22
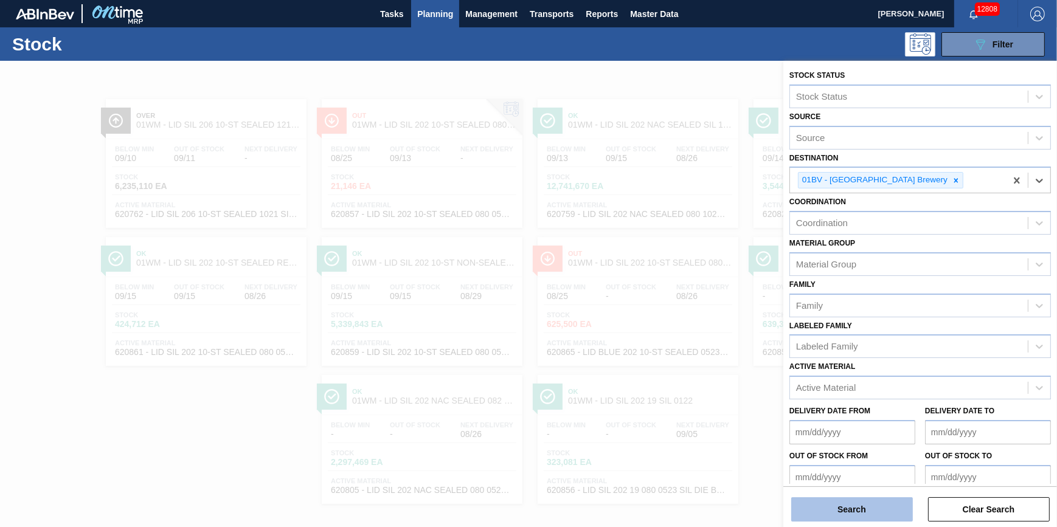
click at [859, 503] on button "Search" at bounding box center [852, 509] width 122 height 24
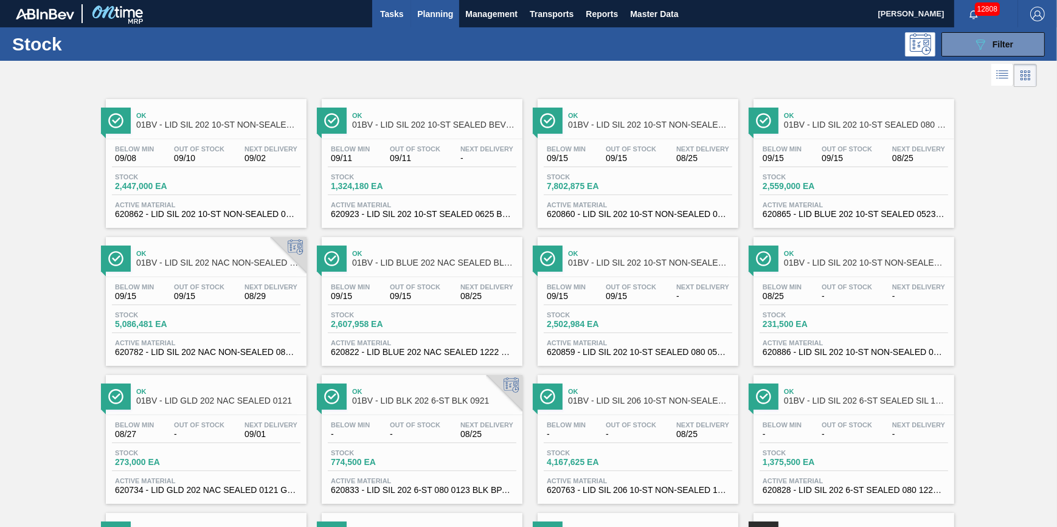
click at [390, 16] on span "Tasks" at bounding box center [391, 14] width 27 height 15
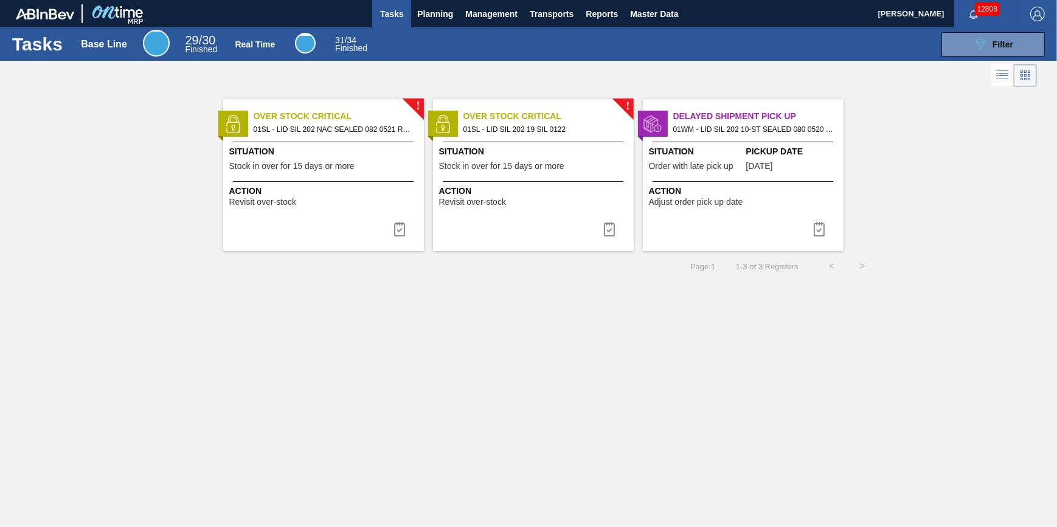
click at [396, 16] on span "Tasks" at bounding box center [391, 14] width 27 height 15
click at [426, 18] on span "Planning" at bounding box center [435, 14] width 36 height 15
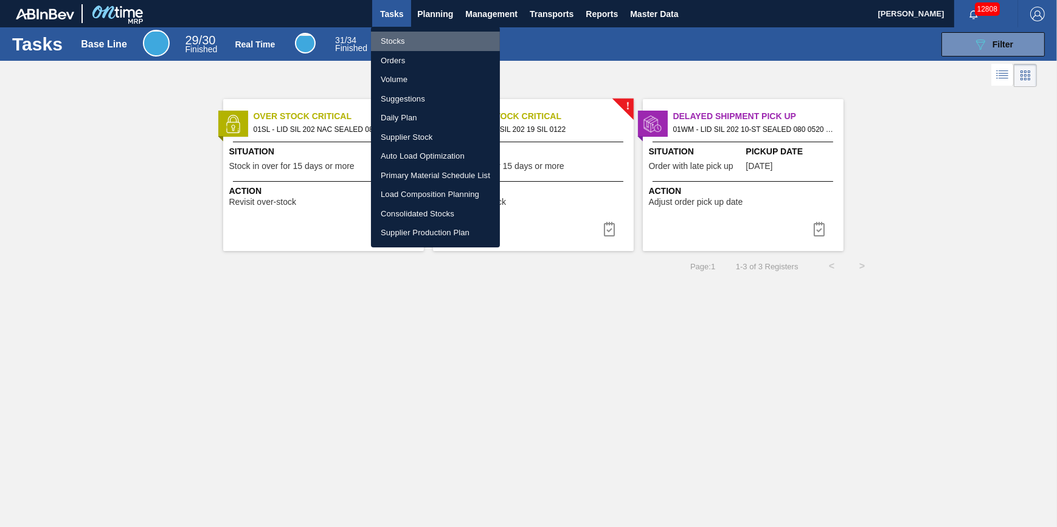
click at [431, 40] on li "Stocks" at bounding box center [435, 41] width 129 height 19
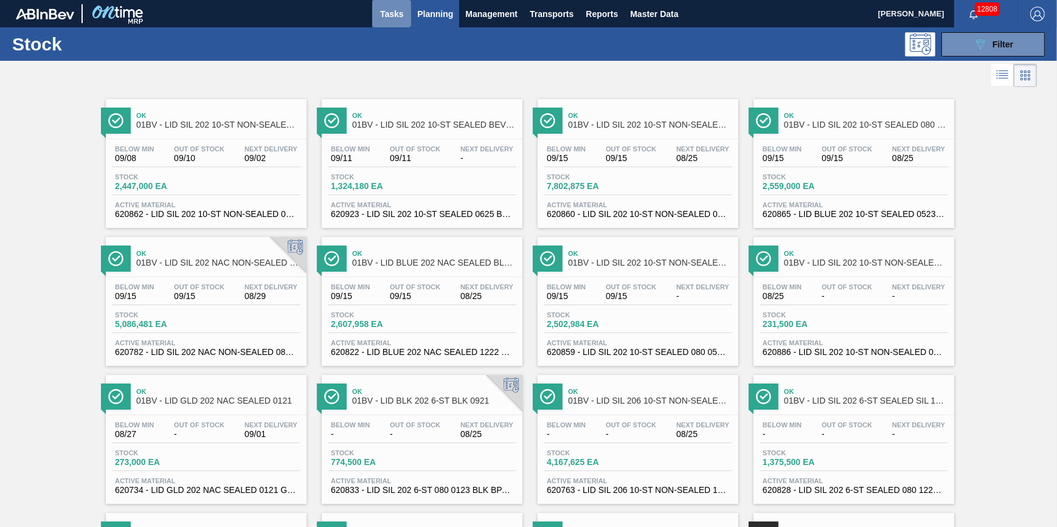
click at [378, 12] on span "Tasks" at bounding box center [391, 14] width 27 height 15
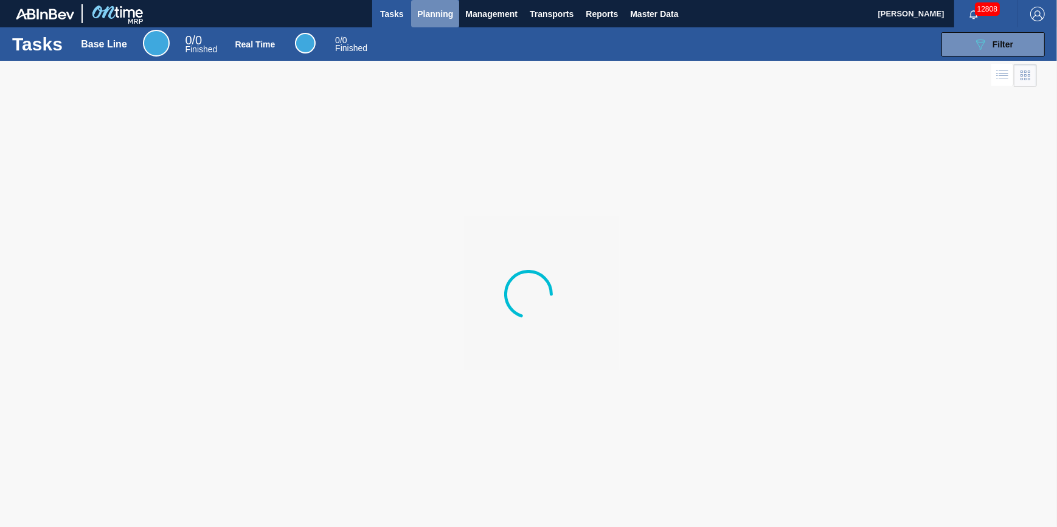
click at [420, 12] on span "Planning" at bounding box center [435, 14] width 36 height 15
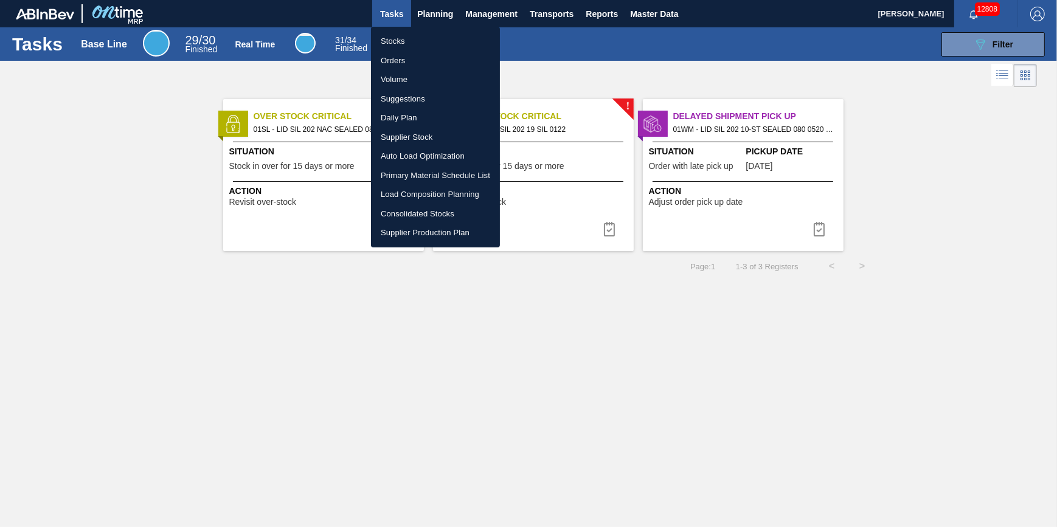
click at [426, 49] on li "Stocks" at bounding box center [435, 41] width 129 height 19
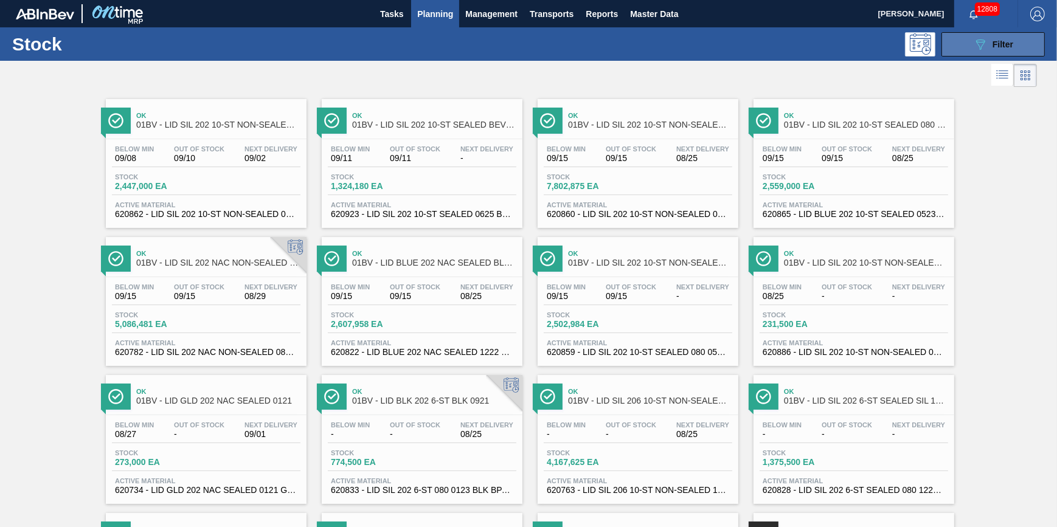
click at [979, 55] on button "089F7B8B-B2A5-4AFE-B5C0-19BA573D28AC Filter" at bounding box center [992, 44] width 103 height 24
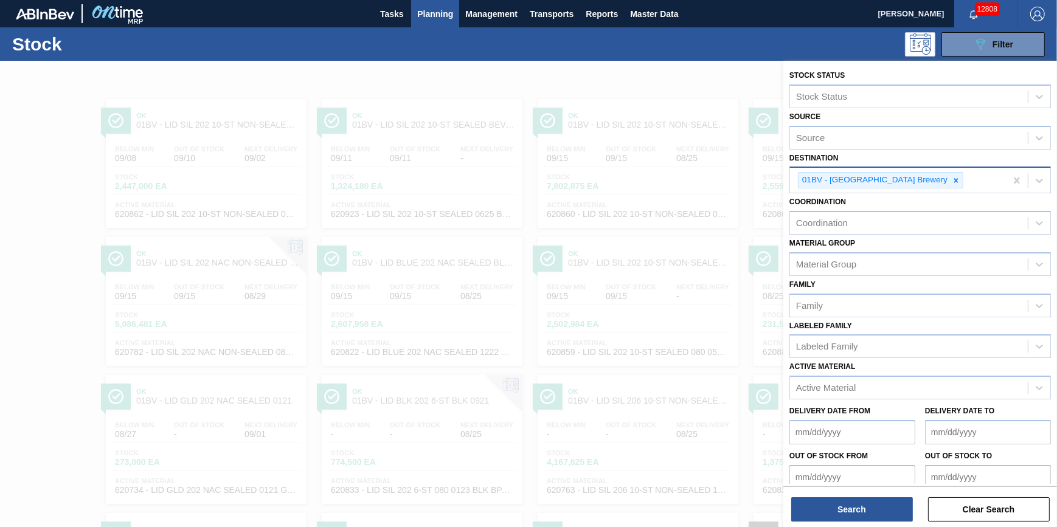
click at [966, 184] on input "Destination" at bounding box center [966, 180] width 1 height 10
click at [925, 180] on div "01BV - [GEOGRAPHIC_DATA] Brewery" at bounding box center [898, 180] width 216 height 25
click at [924, 179] on div "01BV - [GEOGRAPHIC_DATA] Brewery" at bounding box center [880, 180] width 165 height 16
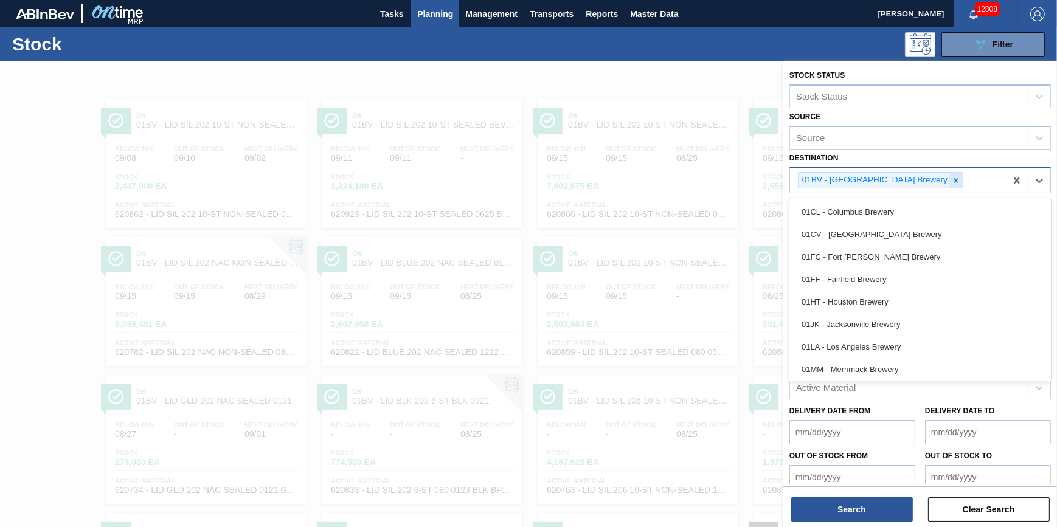
click at [949, 177] on div at bounding box center [955, 180] width 13 height 15
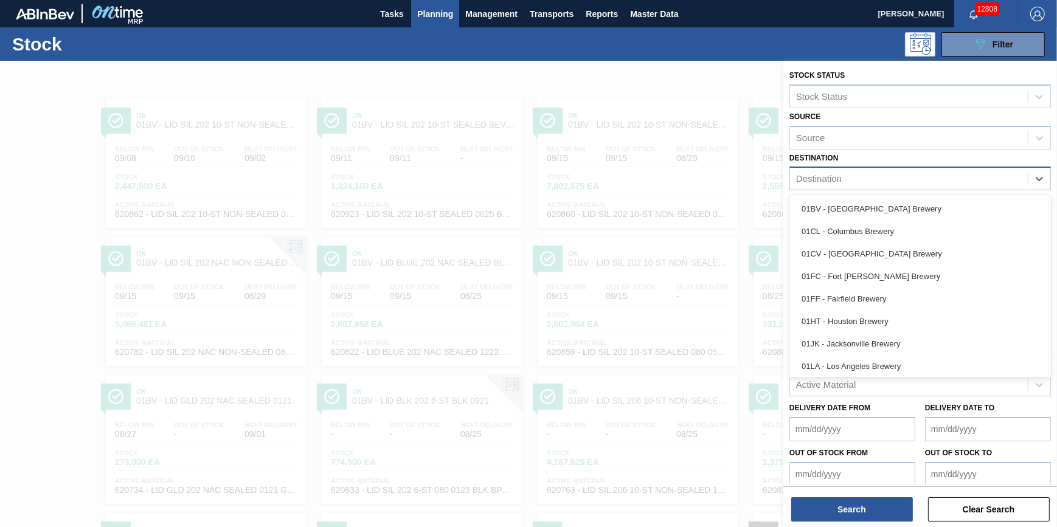
click at [922, 176] on div "Destination" at bounding box center [909, 179] width 238 height 18
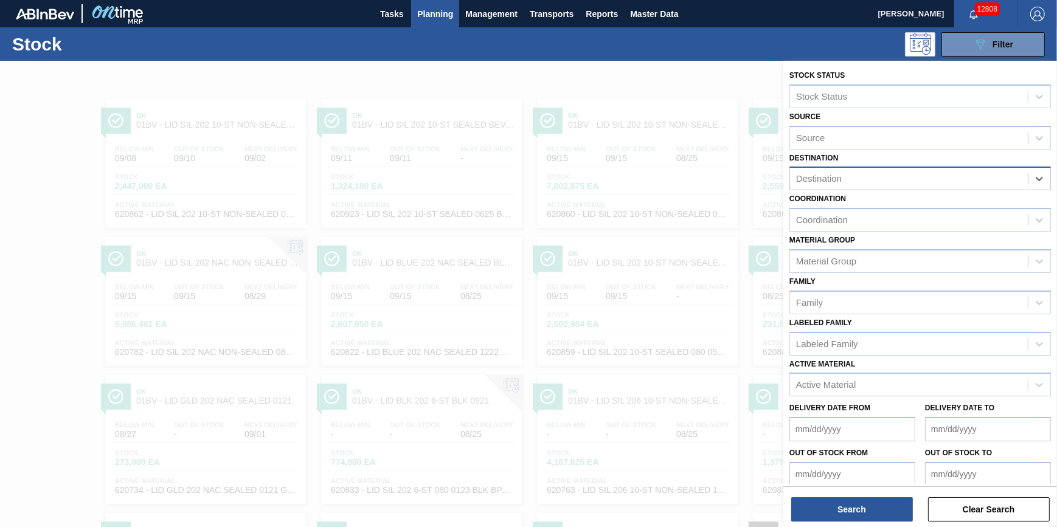
click at [923, 179] on div "Destination" at bounding box center [909, 179] width 238 height 18
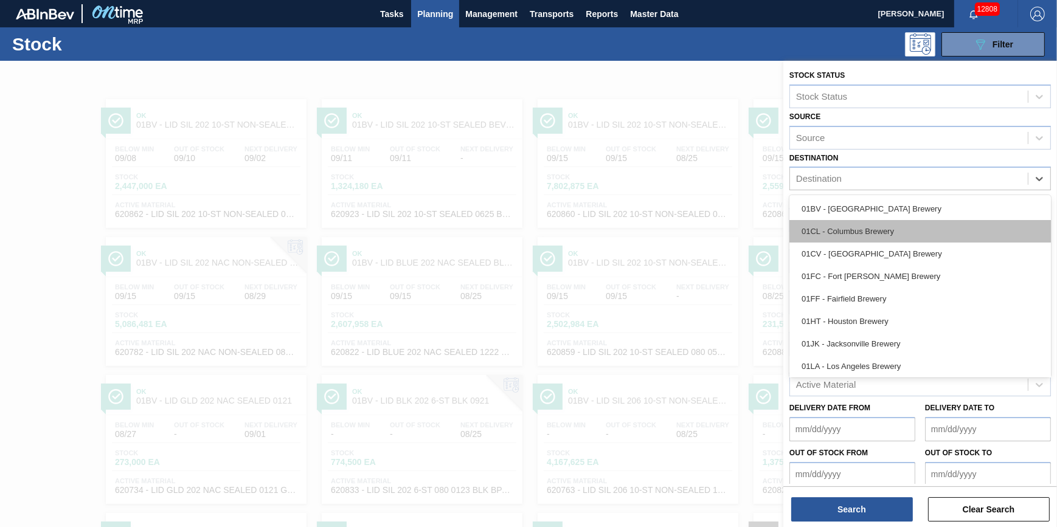
click at [910, 223] on div "01CL - Columbus Brewery" at bounding box center [919, 231] width 261 height 22
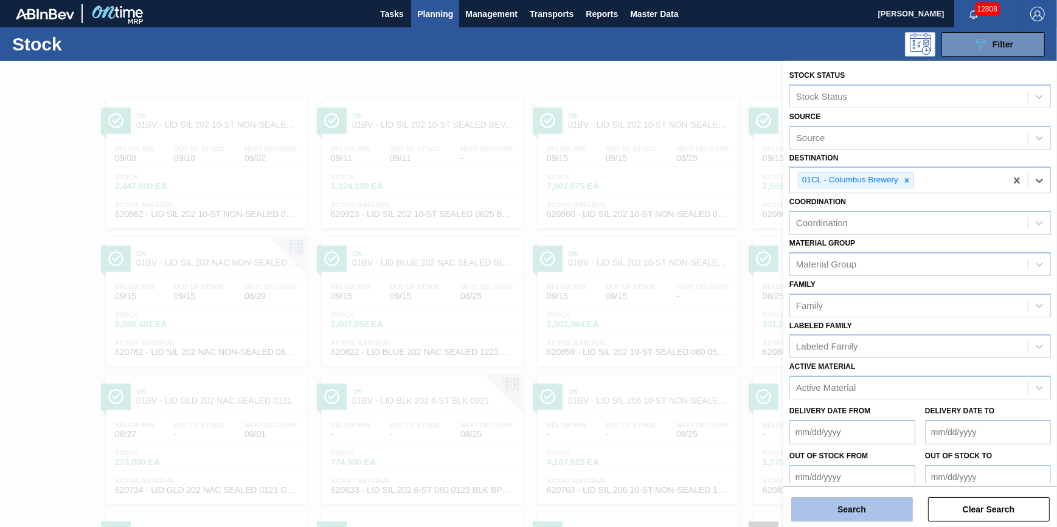
click at [848, 502] on button "Search" at bounding box center [852, 509] width 122 height 24
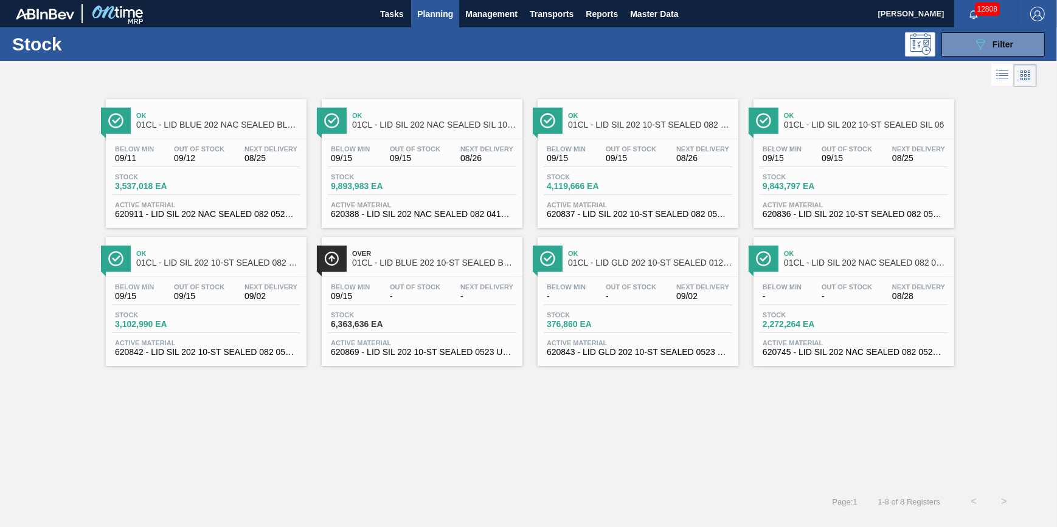
click at [431, 12] on span "Planning" at bounding box center [435, 14] width 36 height 15
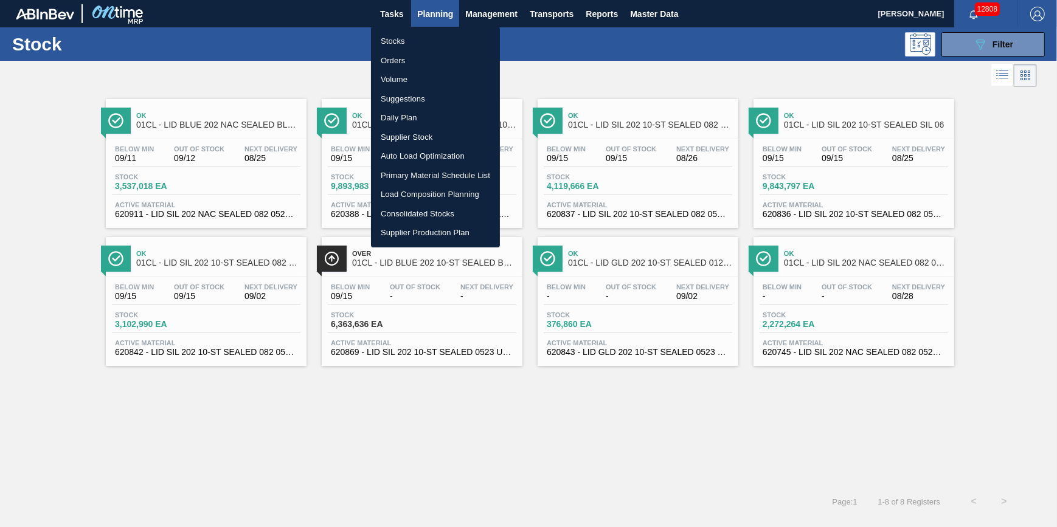
click at [421, 41] on li "Stocks" at bounding box center [435, 41] width 129 height 19
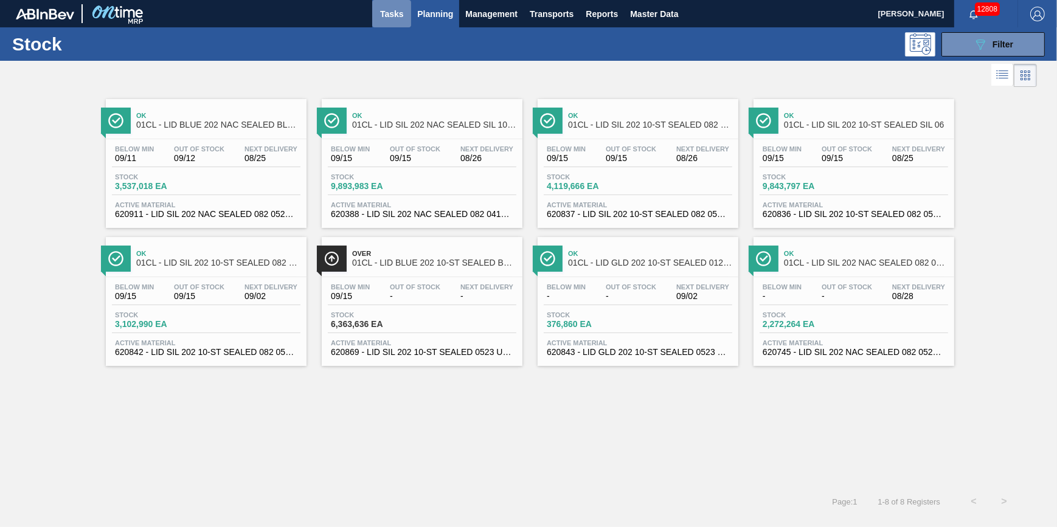
click at [377, 14] on button "Tasks" at bounding box center [391, 13] width 39 height 27
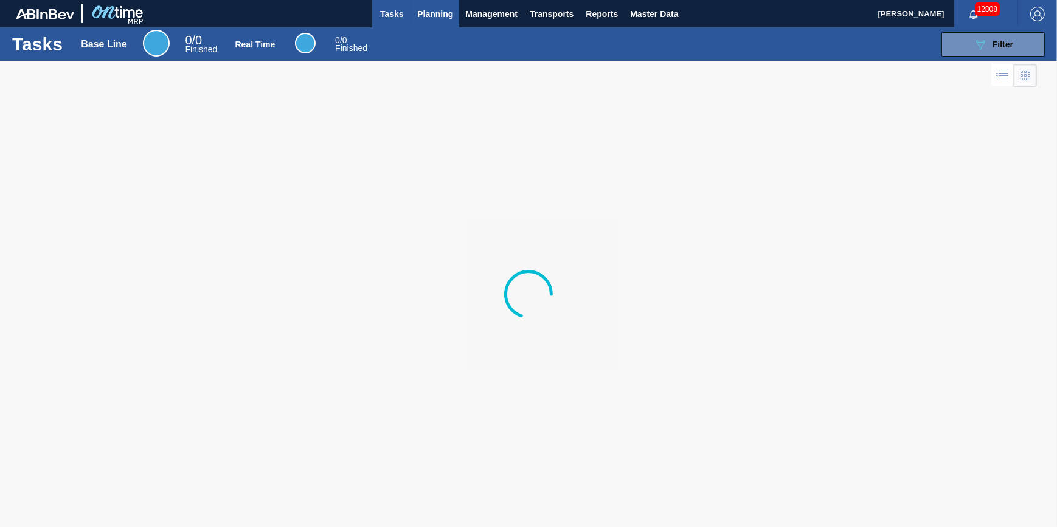
click at [421, 21] on button "Planning" at bounding box center [435, 13] width 48 height 27
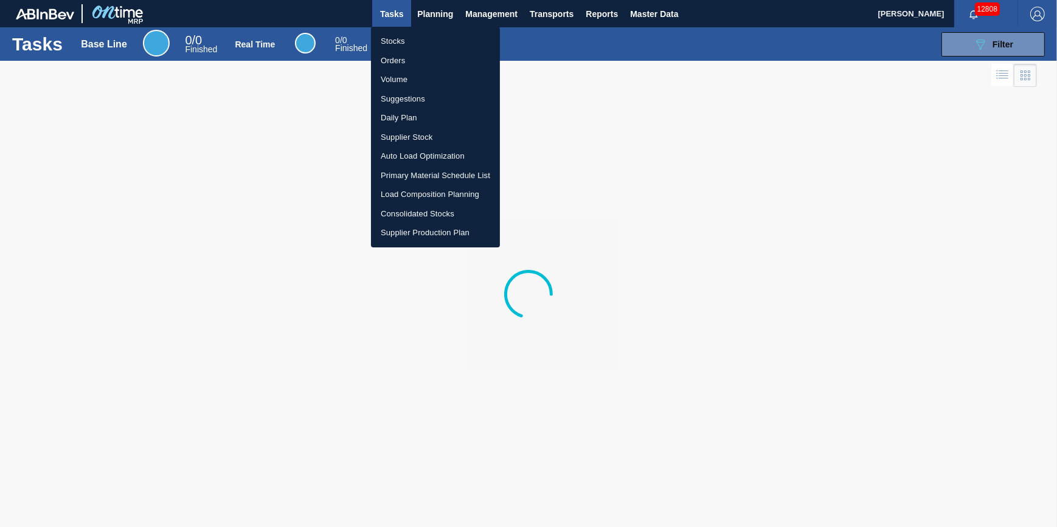
click at [422, 40] on li "Stocks" at bounding box center [435, 41] width 129 height 19
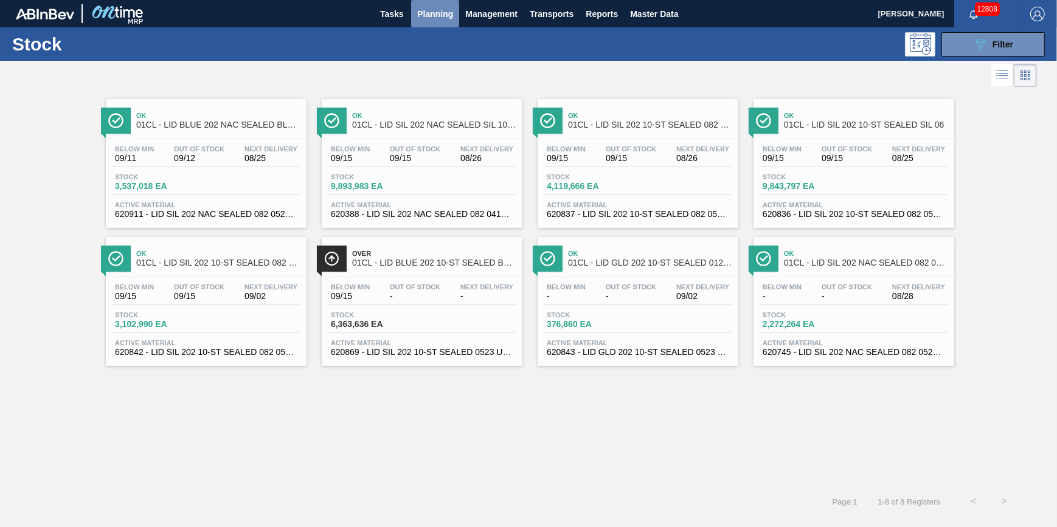
click at [427, 16] on span "Planning" at bounding box center [435, 14] width 36 height 15
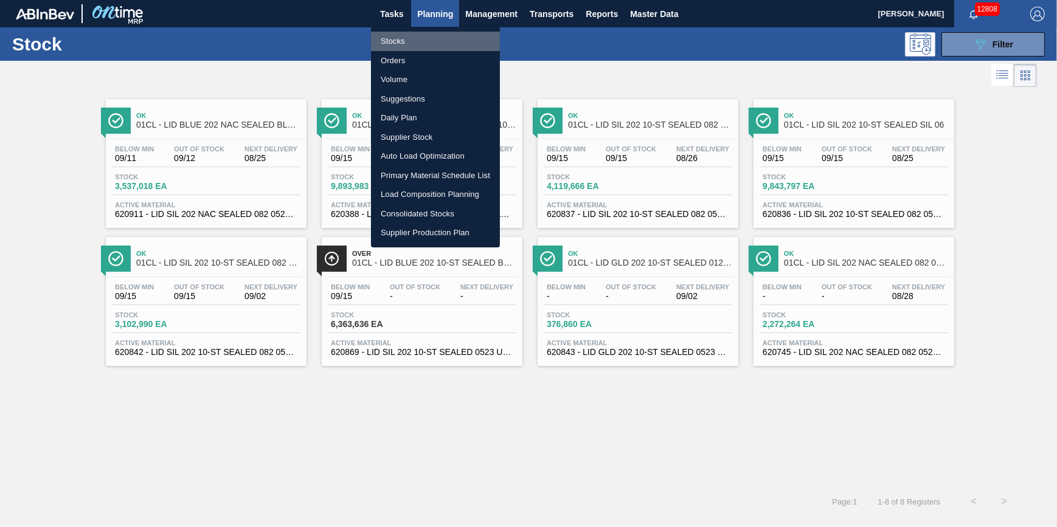
click at [420, 37] on li "Stocks" at bounding box center [435, 41] width 129 height 19
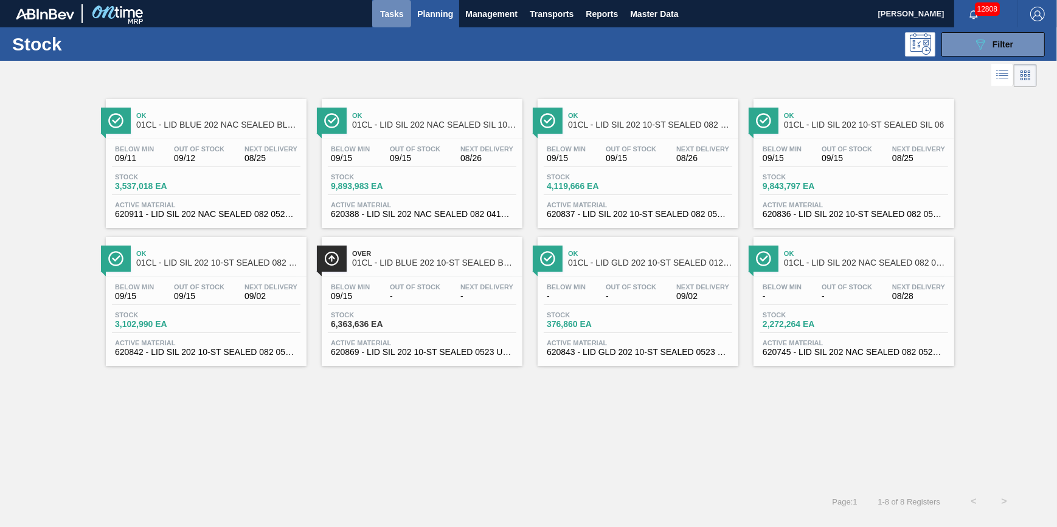
click at [385, 2] on button "Tasks" at bounding box center [391, 13] width 39 height 27
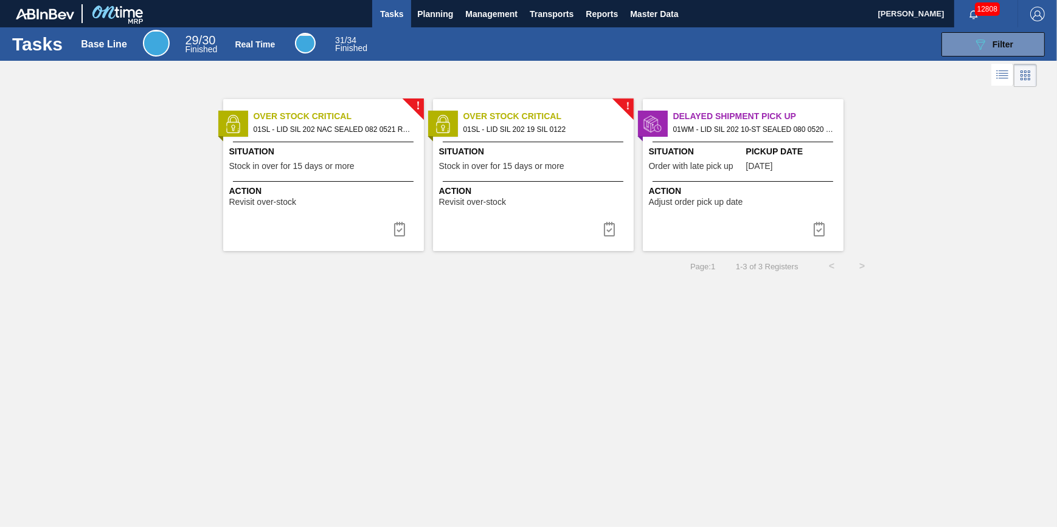
click at [336, 206] on div "Action Revisit over-stock" at bounding box center [325, 196] width 192 height 22
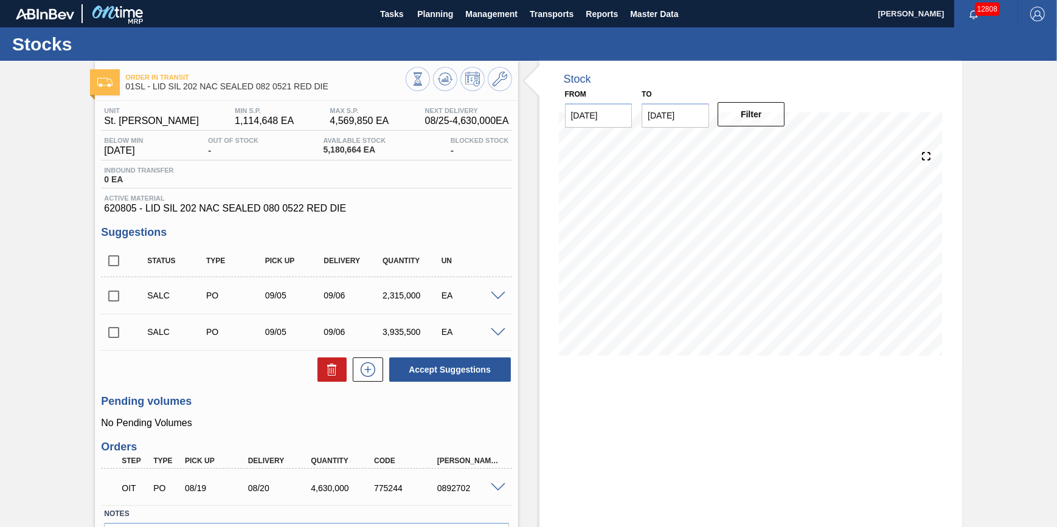
click at [109, 299] on input "checkbox" at bounding box center [114, 296] width 26 height 26
checkbox input "true"
click at [109, 330] on input "checkbox" at bounding box center [114, 333] width 26 height 26
checkbox input "true"
click at [328, 372] on icon at bounding box center [332, 370] width 8 height 9
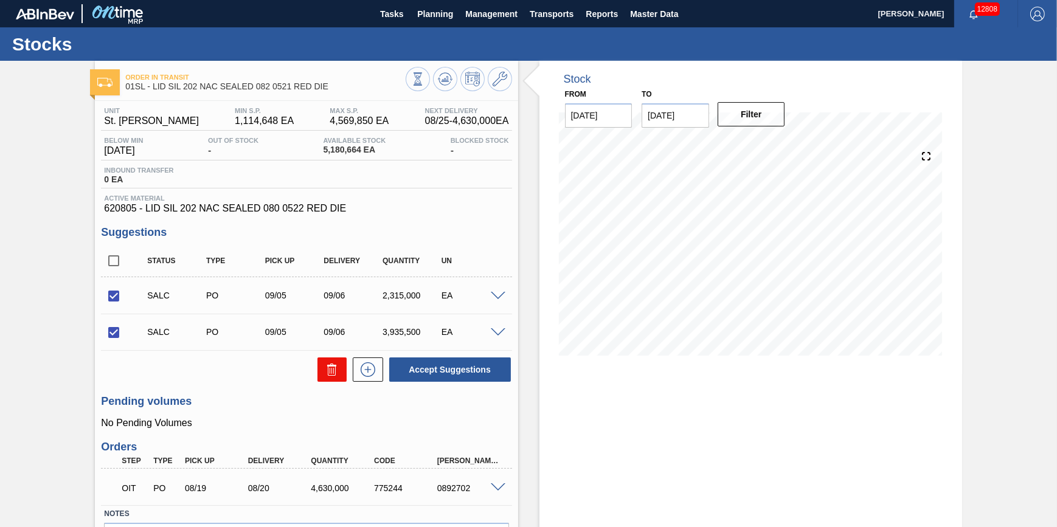
checkbox input "false"
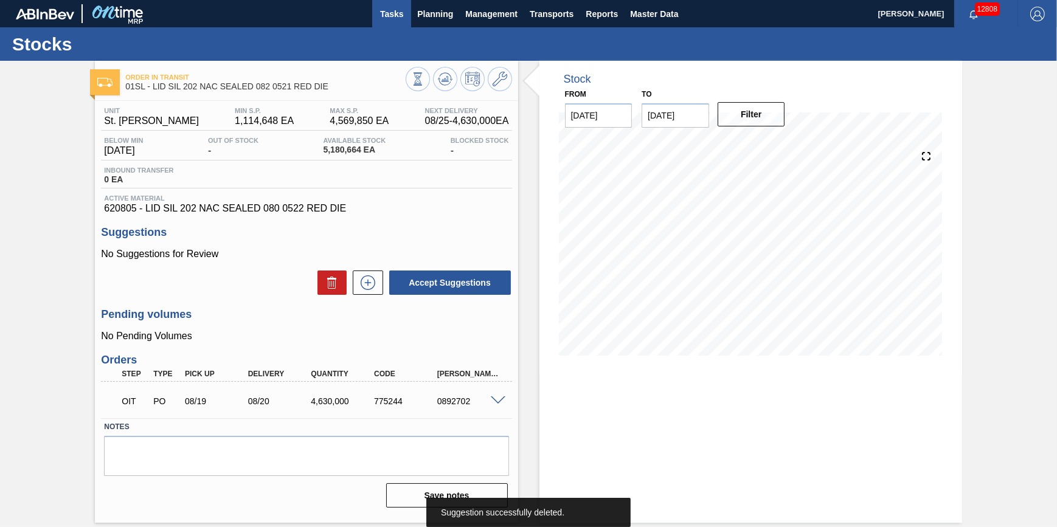
click at [386, 23] on button "Tasks" at bounding box center [391, 13] width 39 height 27
